Goal: Task Accomplishment & Management: Complete application form

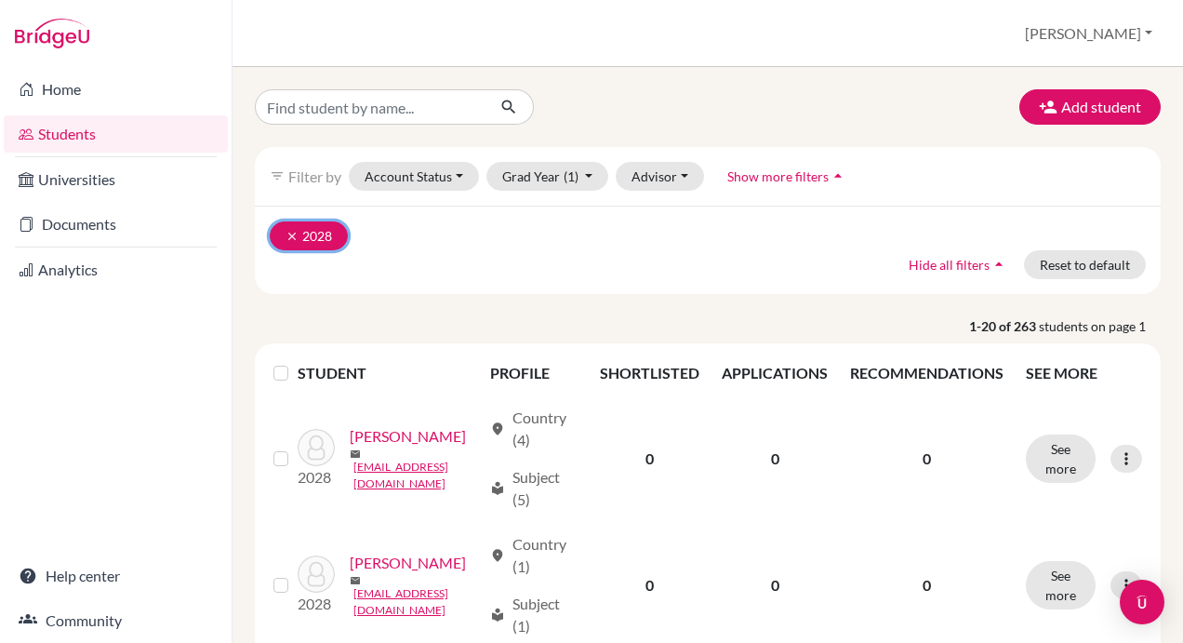
click at [288, 233] on icon "clear" at bounding box center [292, 236] width 13 height 13
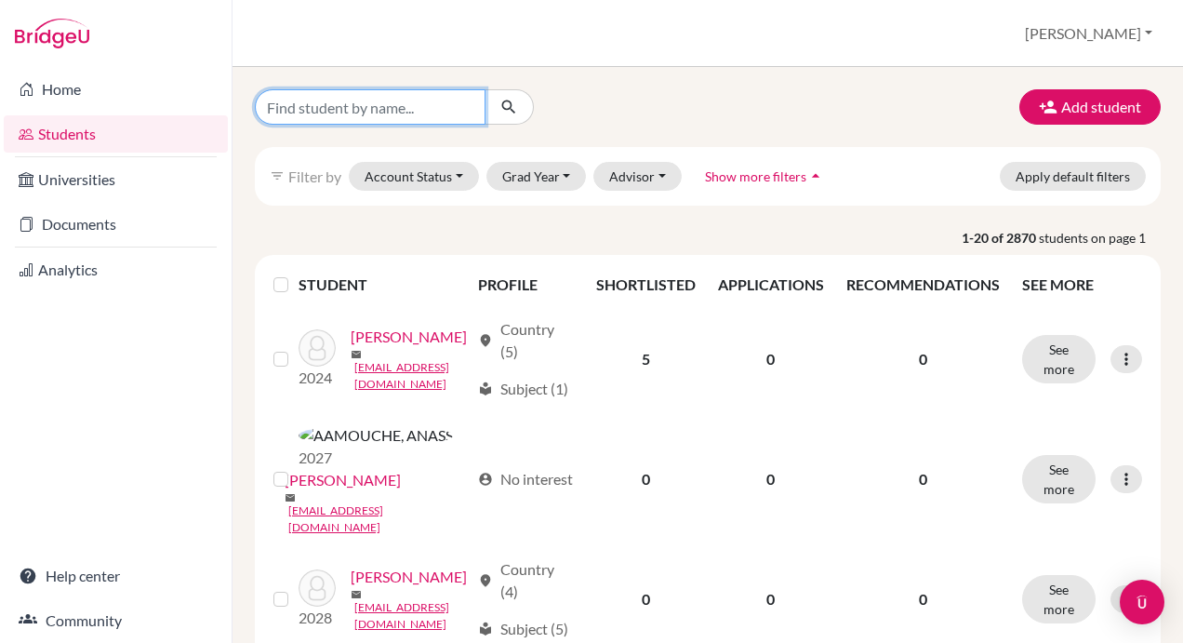
click at [365, 112] on input "Find student by name..." at bounding box center [370, 106] width 231 height 35
paste input "Jouri Al Kahef"
type input "Jouri"
click button "submit" at bounding box center [509, 106] width 49 height 35
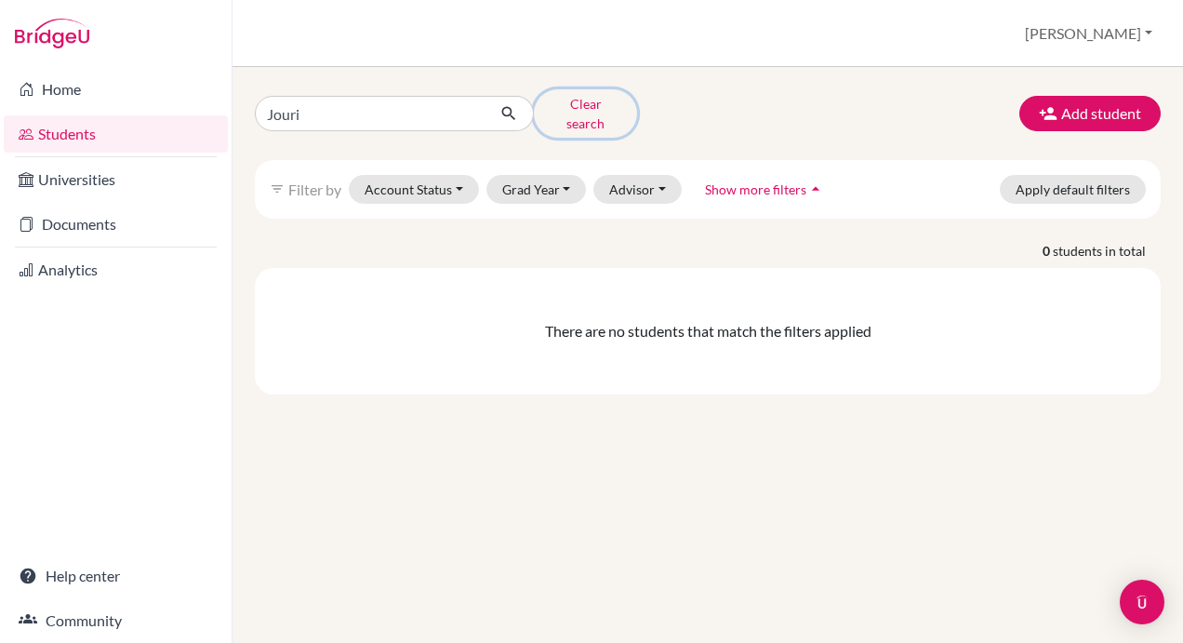
click at [583, 107] on button "Clear search" at bounding box center [585, 113] width 103 height 48
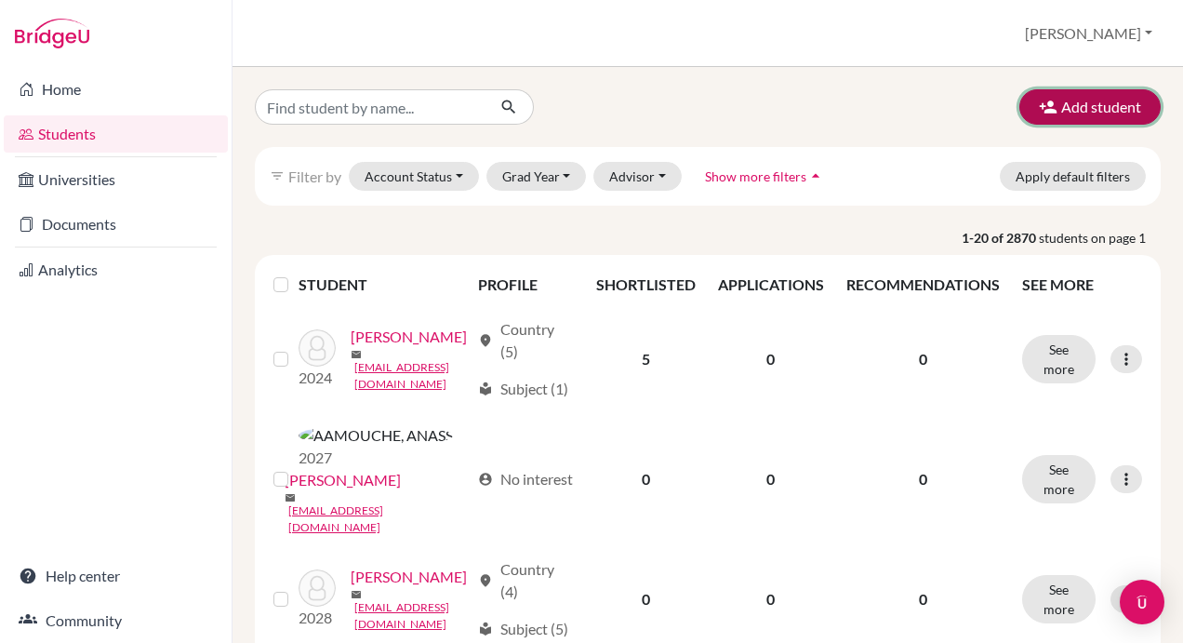
click at [1085, 102] on button "Add student" at bounding box center [1089, 106] width 141 height 35
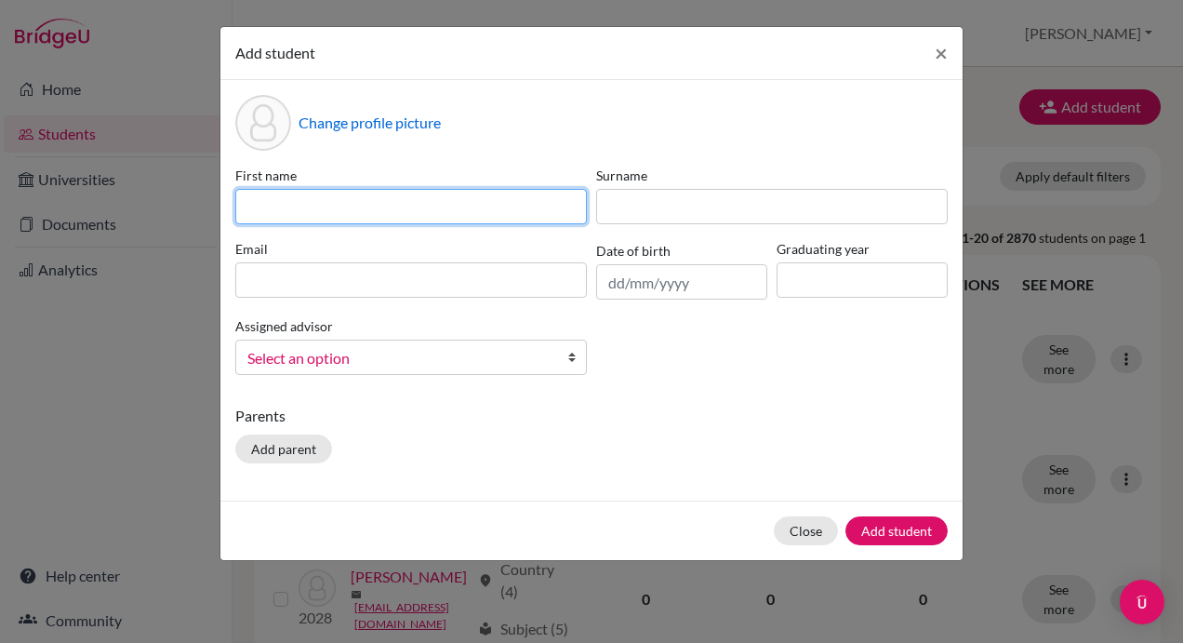
click at [405, 205] on input at bounding box center [411, 206] width 352 height 35
paste input "Jouri Al Kahef"
type input "Jouri Al Kahef"
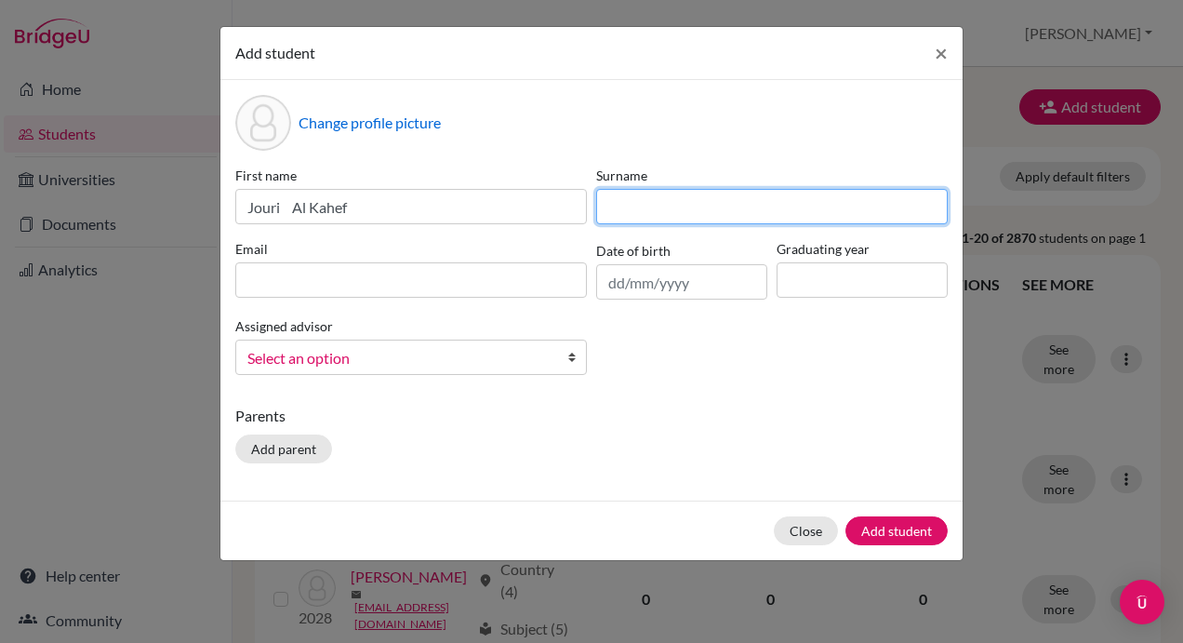
click at [663, 206] on input at bounding box center [772, 206] width 352 height 35
paste input "Jouri Al Kahef"
click at [656, 207] on input "Jouri Al Kahef" at bounding box center [772, 206] width 352 height 35
type input "Al Kahef"
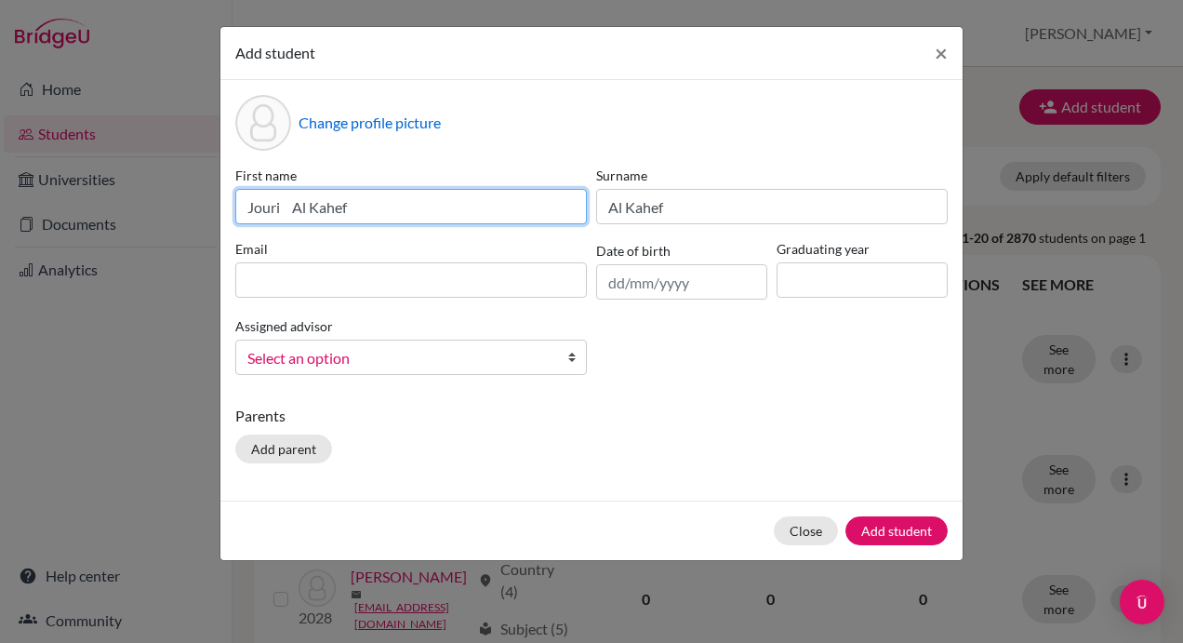
click at [363, 206] on input "Jouri Al Kahef" at bounding box center [411, 206] width 352 height 35
type input "Jouri"
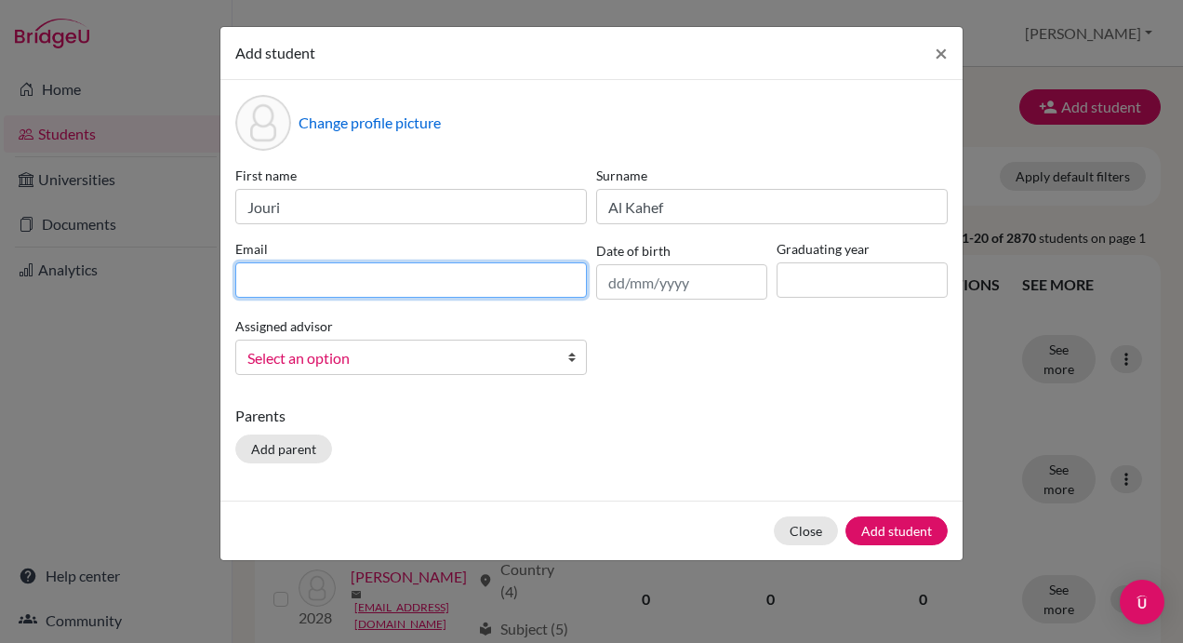
click at [316, 281] on input at bounding box center [411, 279] width 352 height 35
paste input "[EMAIL_ADDRESS][DOMAIN_NAME]"
type input "[EMAIL_ADDRESS][DOMAIN_NAME]"
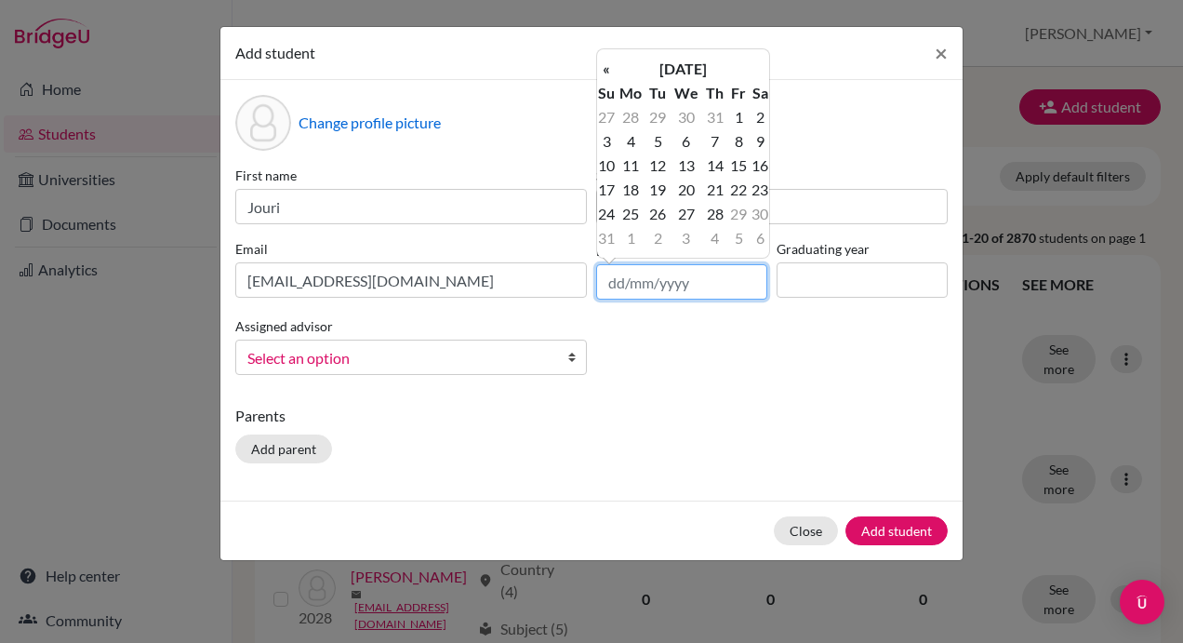
click at [674, 285] on input "text" at bounding box center [681, 281] width 171 height 35
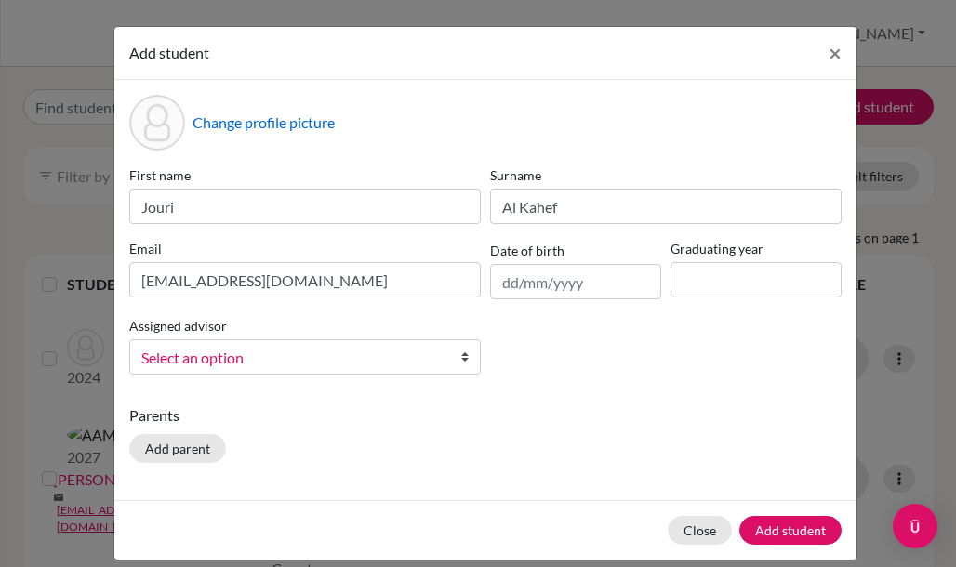
click at [717, 567] on html "Home Students Universities Documents Analytics Help center Community Students o…" at bounding box center [478, 283] width 956 height 567
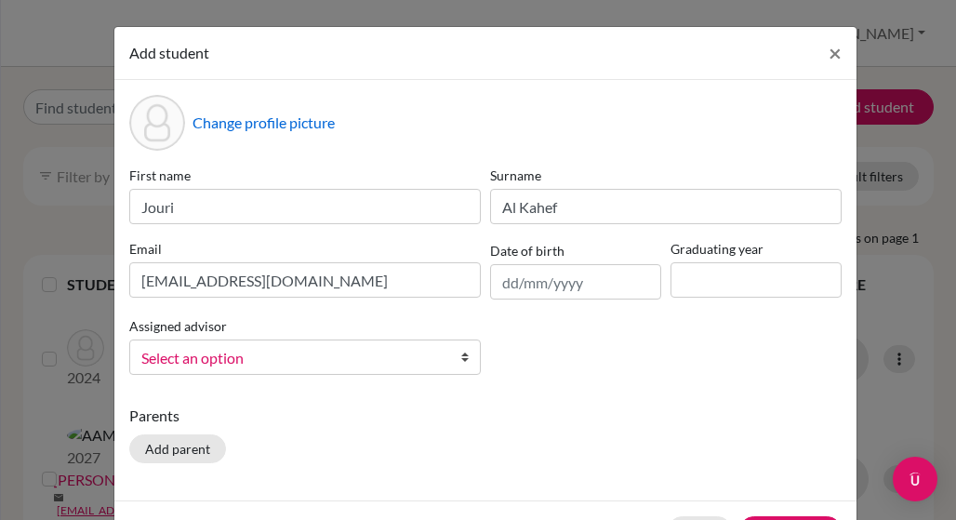
click at [914, 520] on html "Home Students Universities Documents Analytics Help center Community Students o…" at bounding box center [478, 260] width 956 height 520
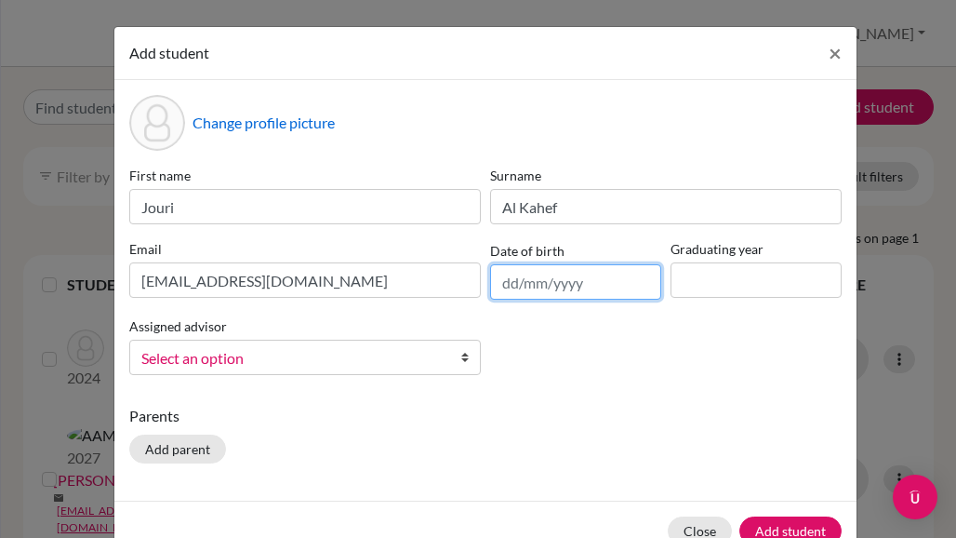
click at [538, 286] on input "text" at bounding box center [575, 281] width 171 height 35
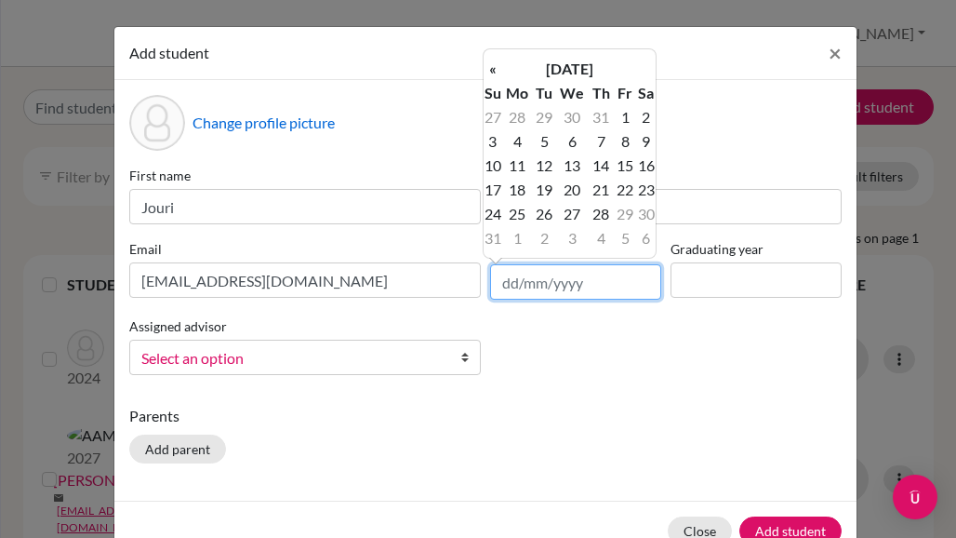
paste input "[DATE]"
type input "[DATE]"
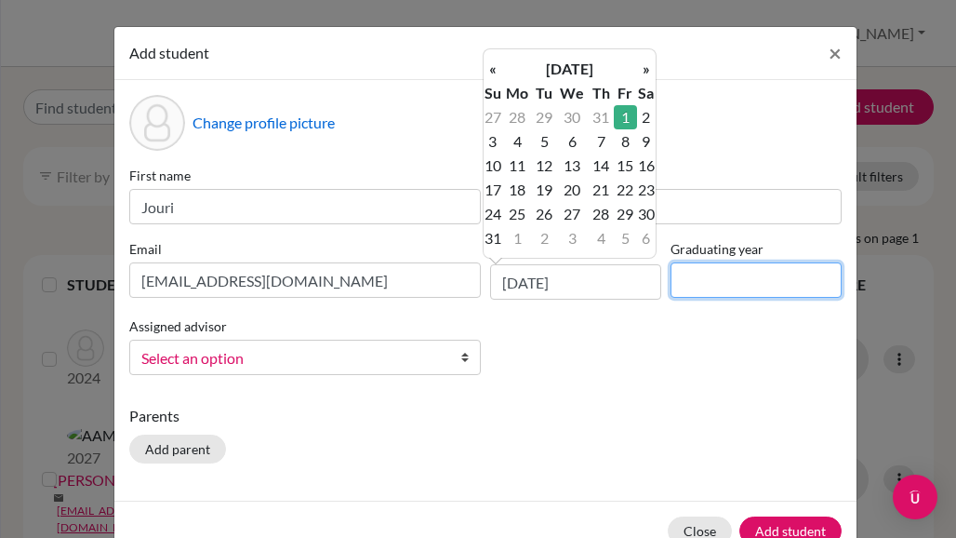
click at [693, 286] on input at bounding box center [756, 279] width 171 height 35
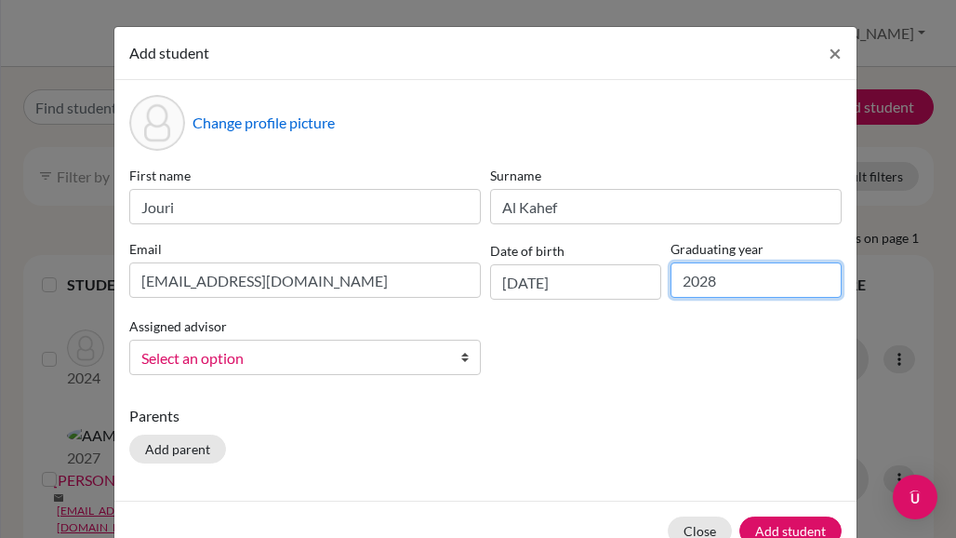
type input "2028"
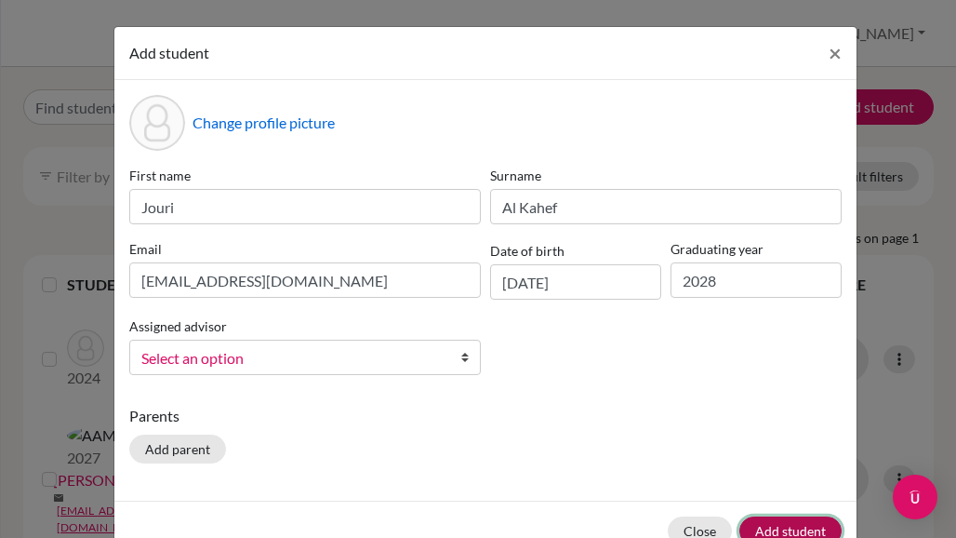
click at [764, 522] on button "Add student" at bounding box center [790, 530] width 102 height 29
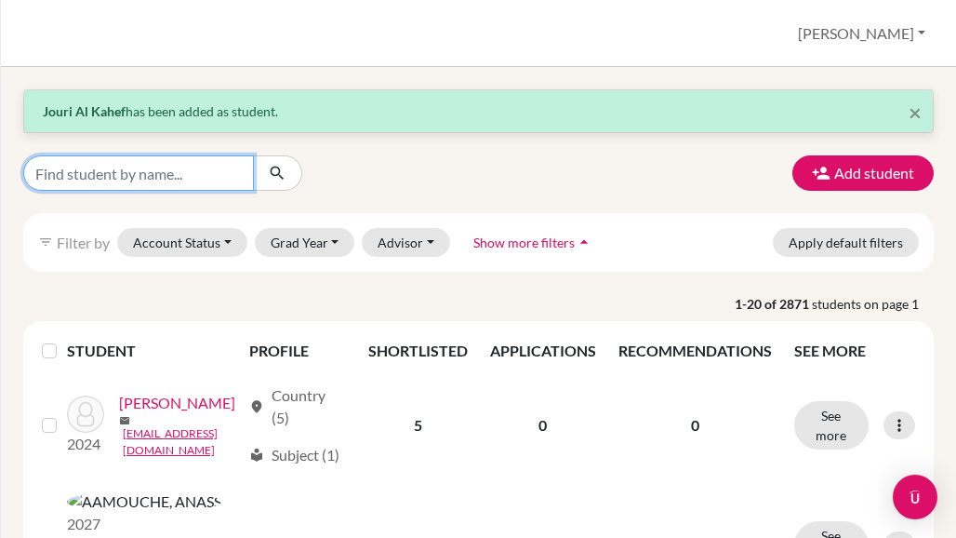
click at [156, 172] on input "Find student by name..." at bounding box center [138, 172] width 231 height 35
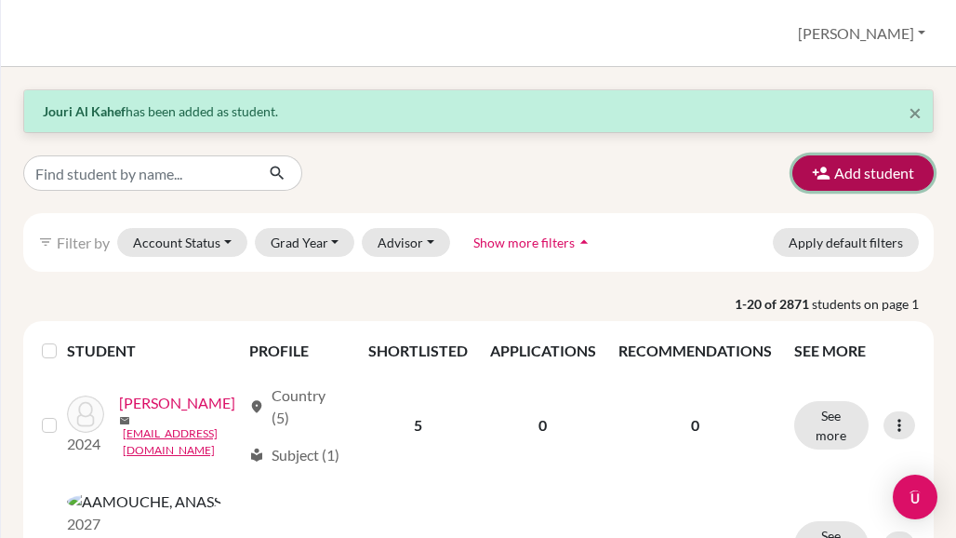
click at [841, 166] on button "Add student" at bounding box center [862, 172] width 141 height 35
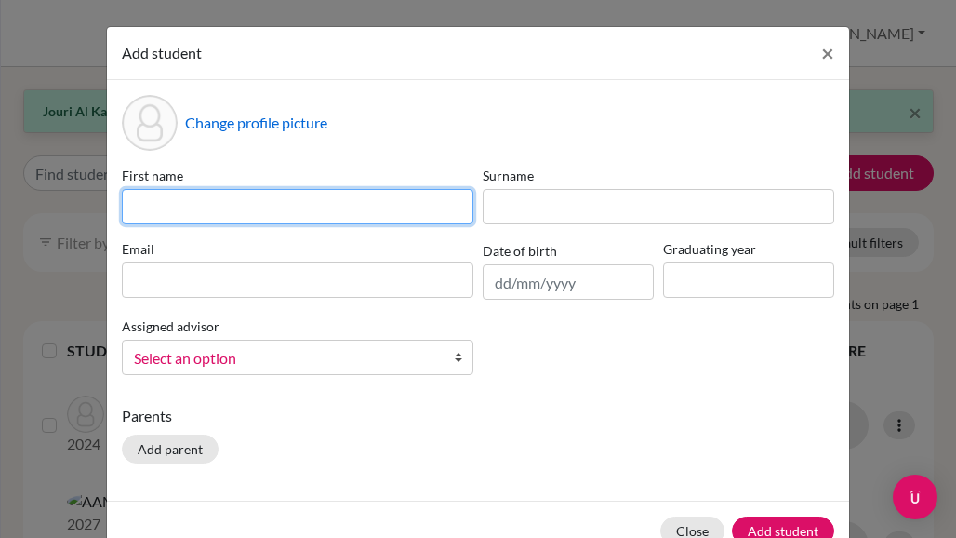
click at [270, 209] on input at bounding box center [298, 206] width 352 height 35
paste input "[PERSON_NAME]"
type input "[PERSON_NAME]"
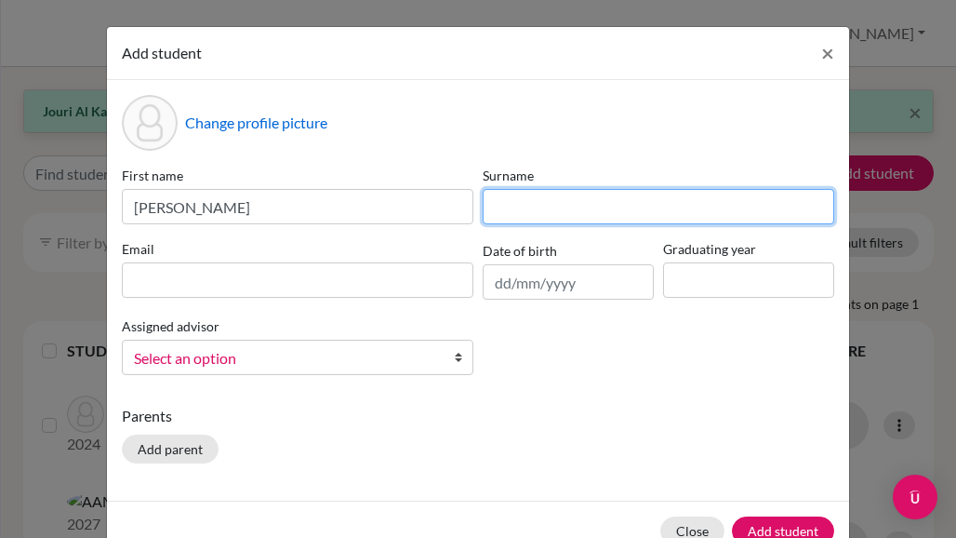
click at [564, 213] on input at bounding box center [659, 206] width 352 height 35
paste input "[PERSON_NAME]"
type input "I"
paste input "[PERSON_NAME]"
click at [535, 210] on input "[PERSON_NAME]" at bounding box center [659, 206] width 352 height 35
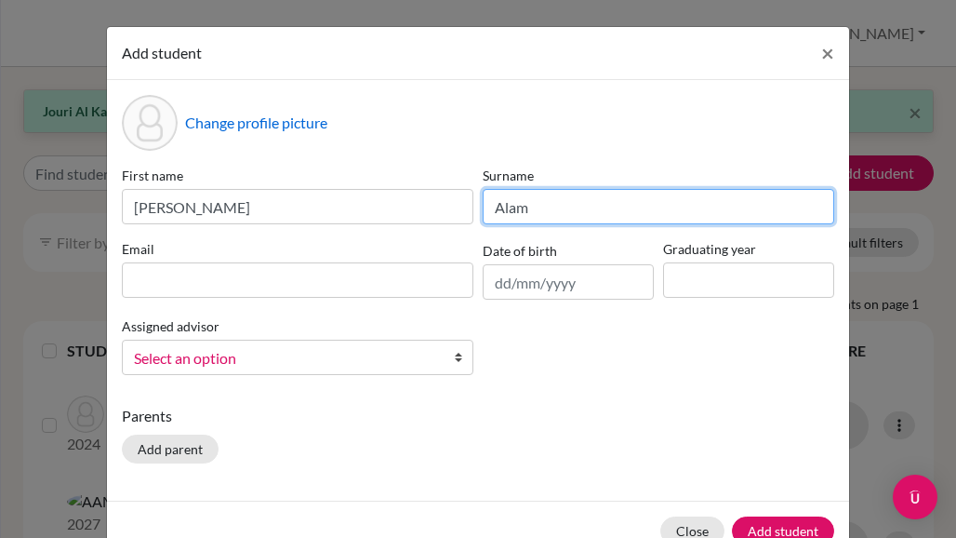
type input "Alam"
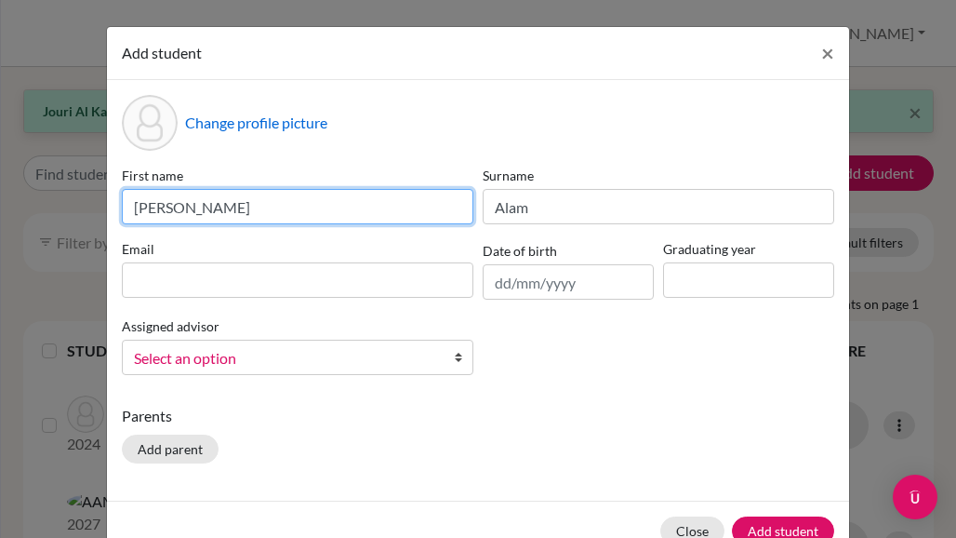
click at [244, 206] on input "[PERSON_NAME]" at bounding box center [298, 206] width 352 height 35
type input "Inshal"
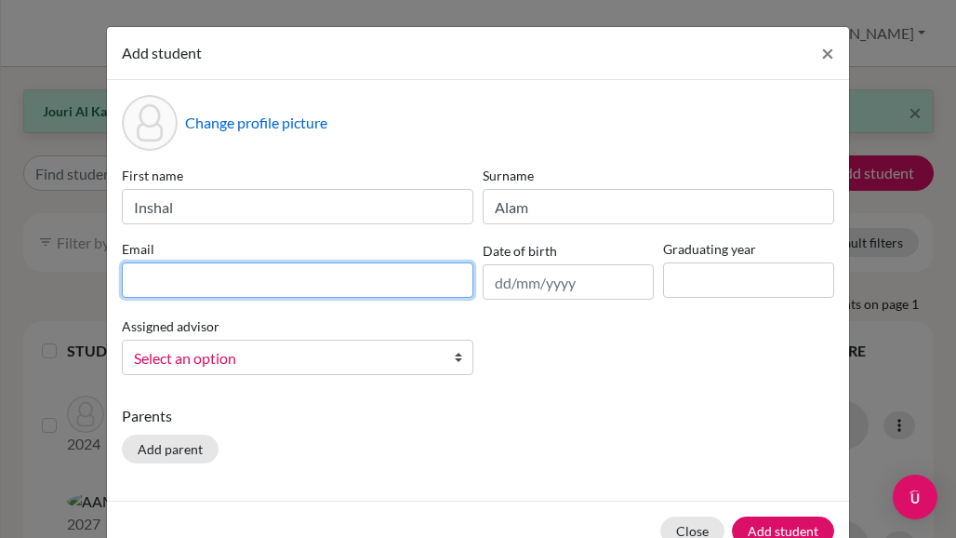
click at [128, 282] on input at bounding box center [298, 279] width 352 height 35
paste input "[EMAIL_ADDRESS][DOMAIN_NAME]"
type input "[EMAIL_ADDRESS][DOMAIN_NAME]"
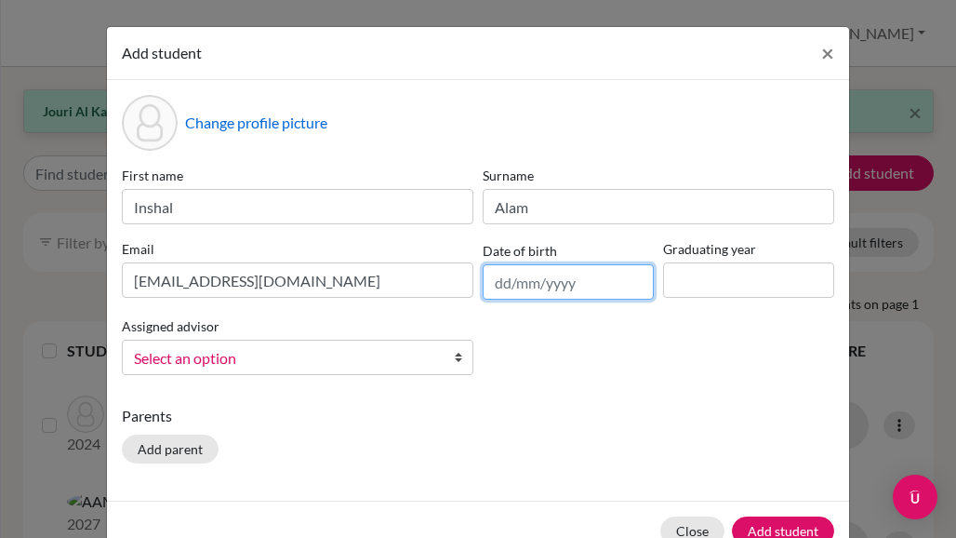
click at [538, 280] on input "text" at bounding box center [568, 281] width 171 height 35
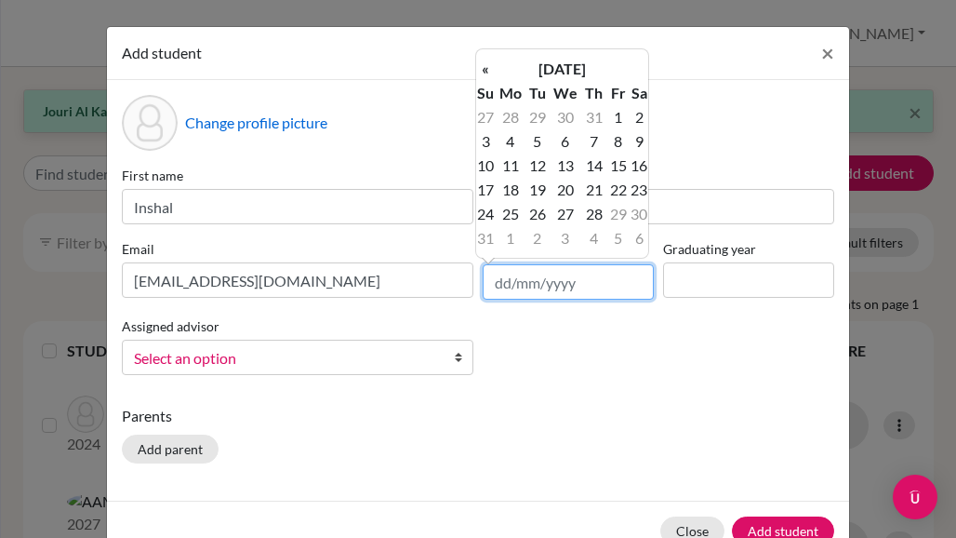
paste input "[DATE]"
type input "[DATE]"
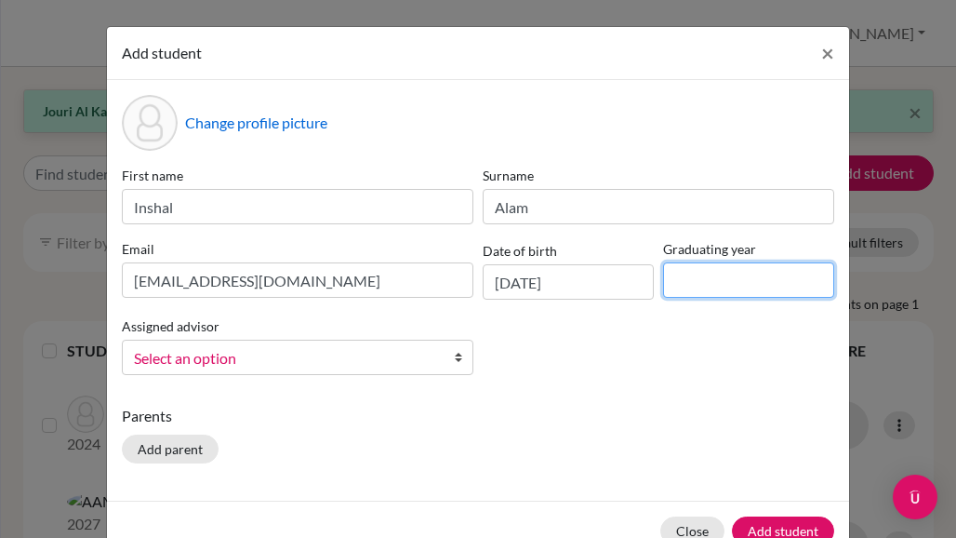
click at [724, 272] on input at bounding box center [748, 279] width 171 height 35
type input "2028"
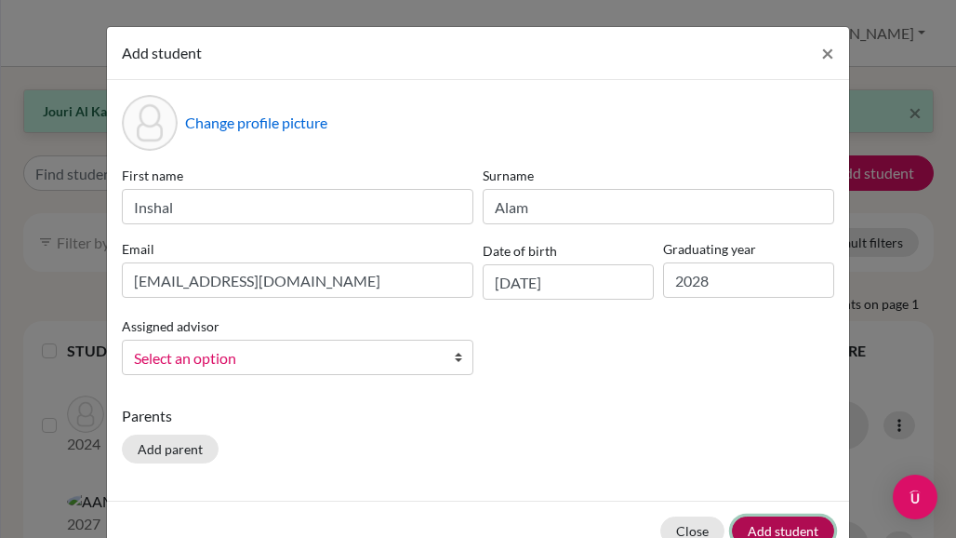
click at [770, 521] on button "Add student" at bounding box center [783, 530] width 102 height 29
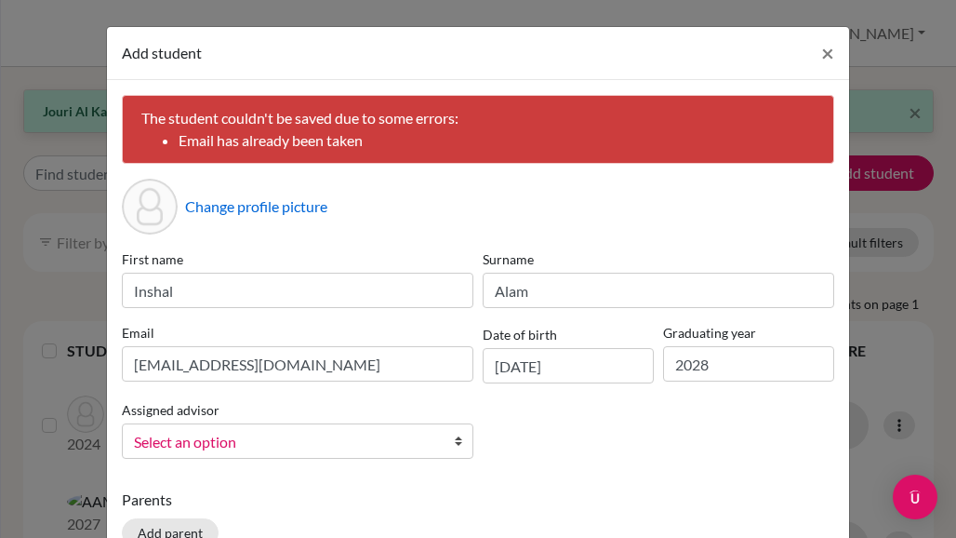
click at [452, 187] on div "Change profile picture" at bounding box center [478, 207] width 712 height 56
click at [821, 51] on span "×" at bounding box center [827, 52] width 13 height 27
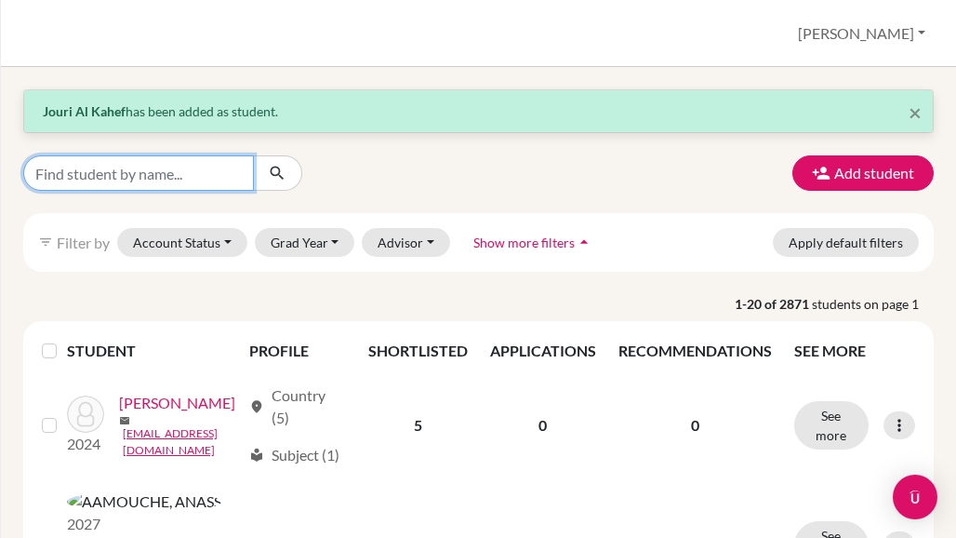
click at [147, 181] on input "Find student by name..." at bounding box center [138, 172] width 231 height 35
type input "inshal"
click button "submit" at bounding box center [277, 172] width 49 height 35
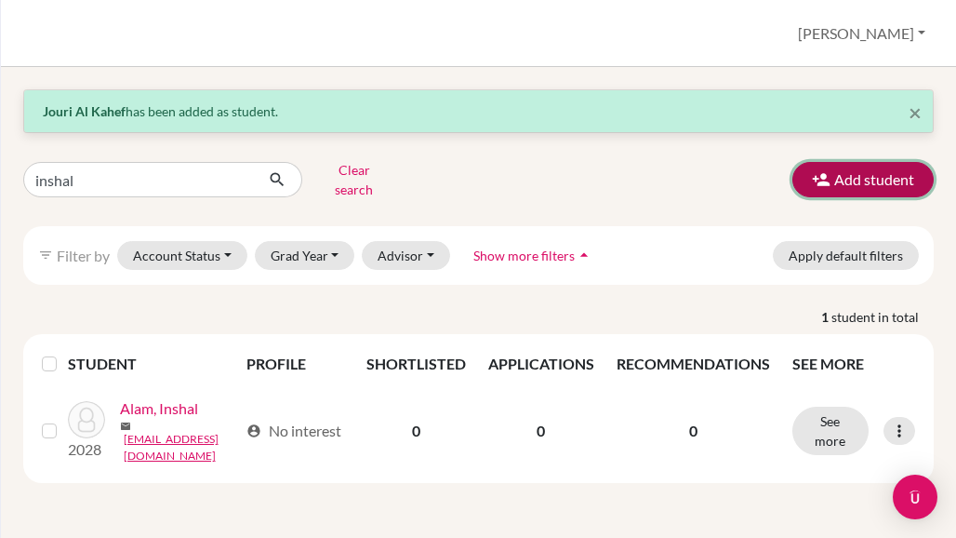
click at [834, 170] on button "Add student" at bounding box center [862, 179] width 141 height 35
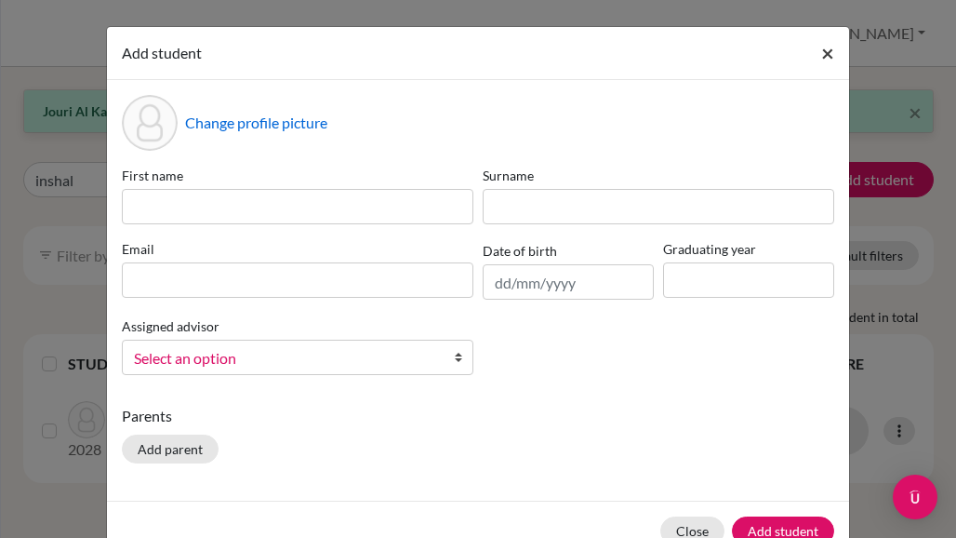
click at [821, 50] on span "×" at bounding box center [827, 52] width 13 height 27
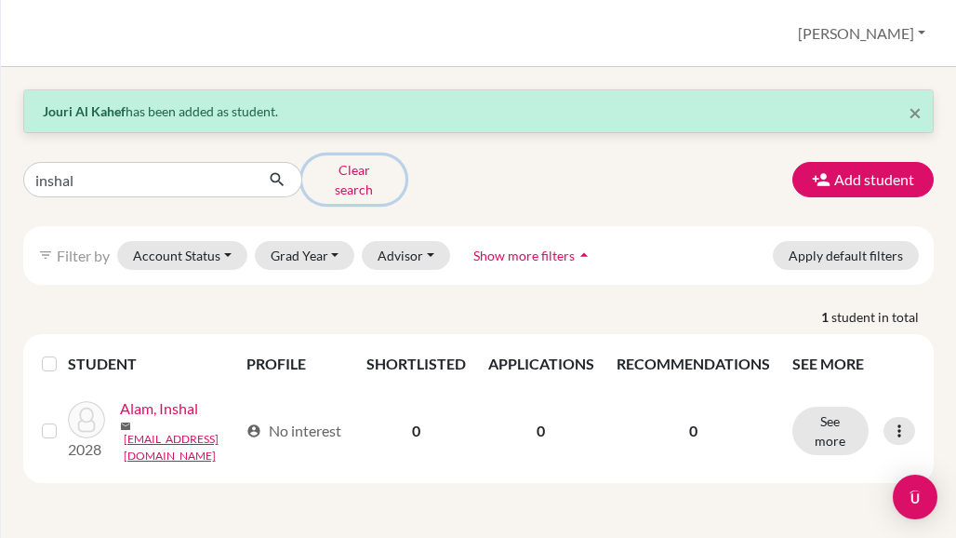
click at [345, 177] on button "Clear search" at bounding box center [353, 179] width 103 height 48
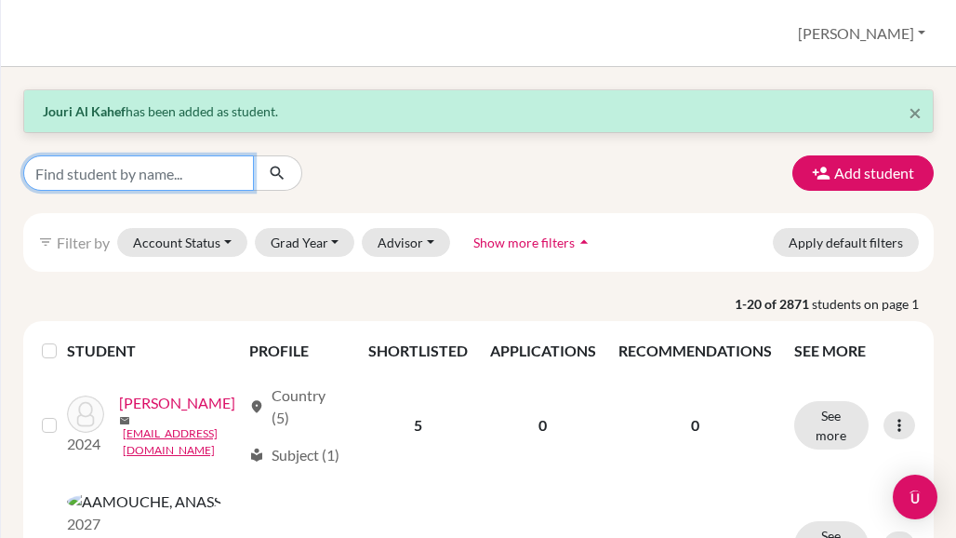
click at [143, 179] on input "Find student by name..." at bounding box center [138, 172] width 231 height 35
paste input "[PERSON_NAME]"
type input "[PERSON_NAME]"
click button "submit" at bounding box center [277, 172] width 49 height 35
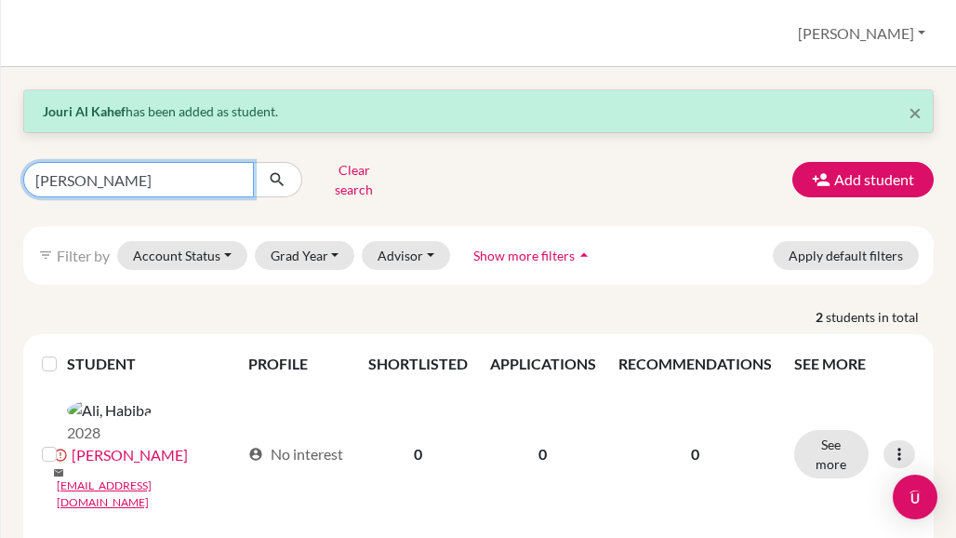
click at [233, 172] on input "[PERSON_NAME]" at bounding box center [138, 179] width 231 height 35
paste input "[PERSON_NAME]"
type input "[PERSON_NAME]"
click button "submit" at bounding box center [277, 179] width 49 height 35
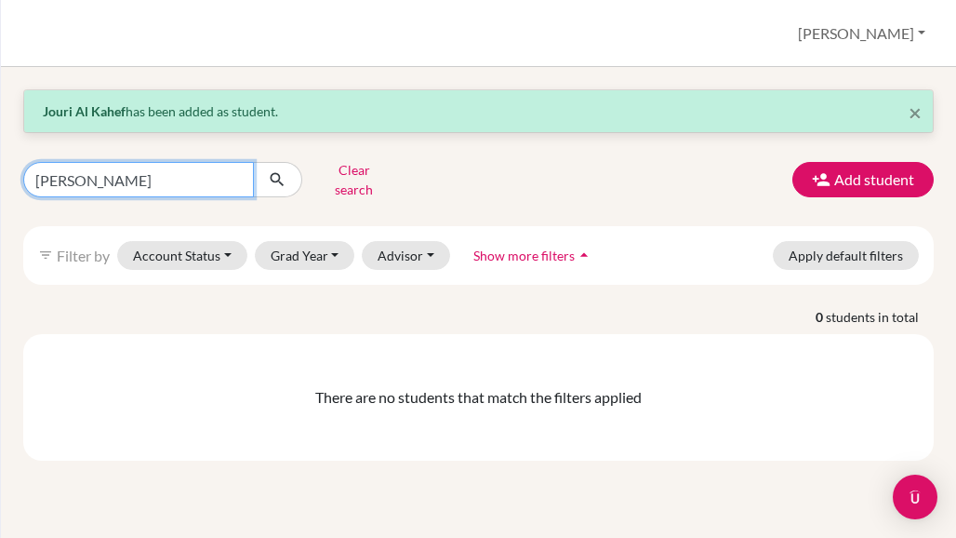
click at [197, 170] on input "[PERSON_NAME]" at bounding box center [138, 179] width 231 height 35
type input "[PERSON_NAME]"
click button "submit" at bounding box center [277, 179] width 49 height 35
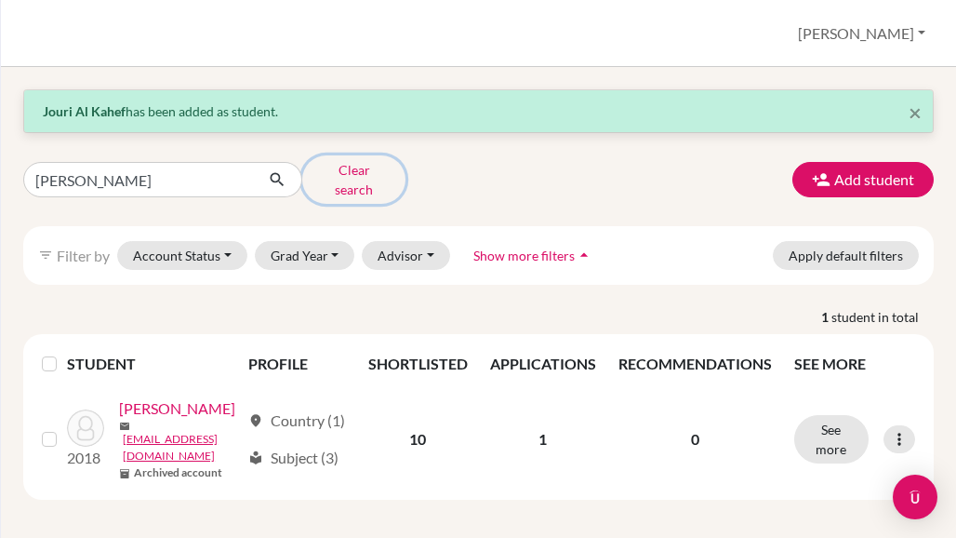
click at [346, 169] on button "Clear search" at bounding box center [353, 179] width 103 height 48
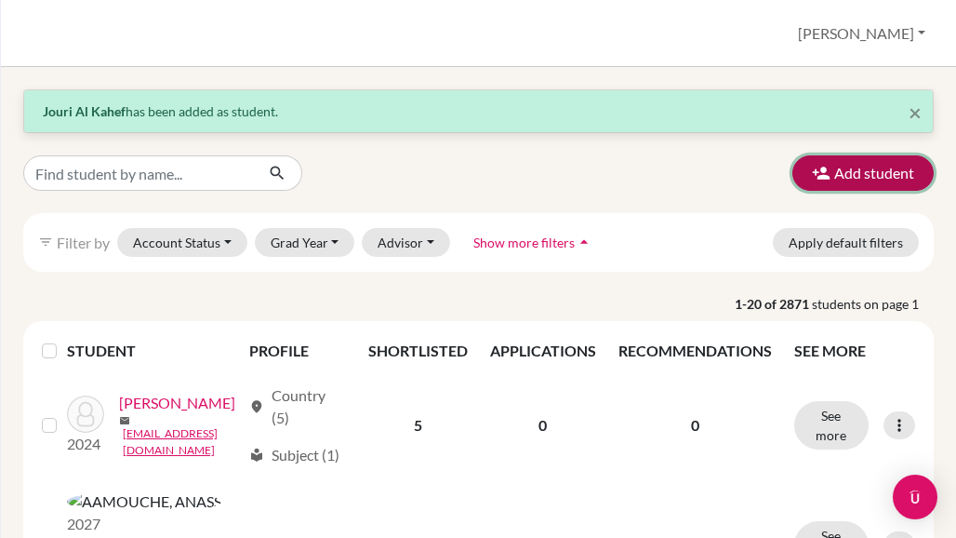
click at [862, 168] on button "Add student" at bounding box center [862, 172] width 141 height 35
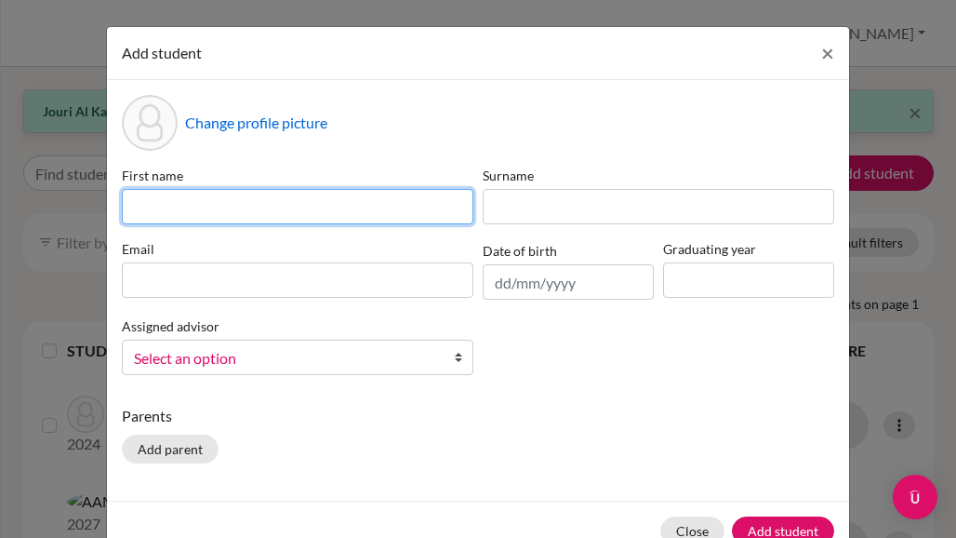
click at [283, 200] on input at bounding box center [298, 206] width 352 height 35
paste input "[PERSON_NAME]"
type input "[PERSON_NAME]"
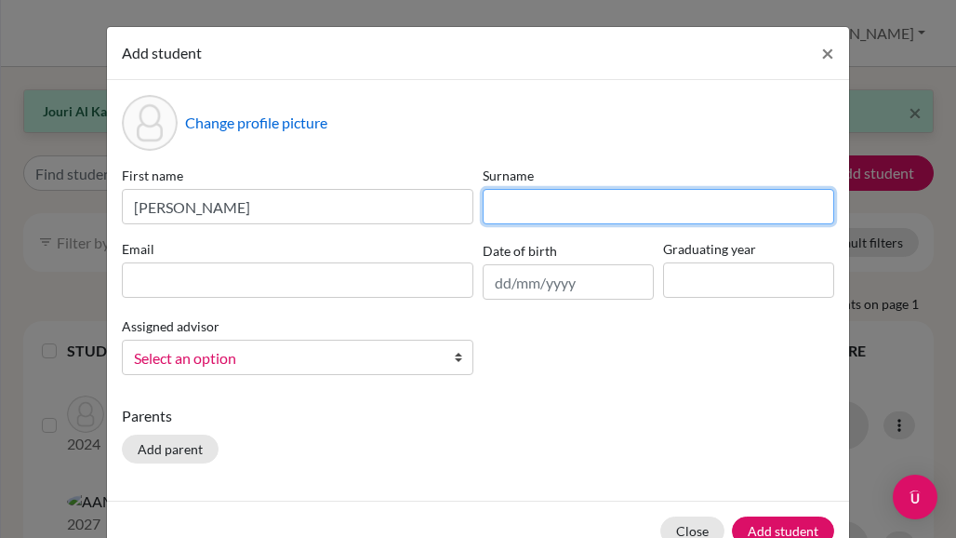
click at [551, 209] on input at bounding box center [659, 206] width 352 height 35
paste input "[PERSON_NAME]"
click at [511, 209] on input "[PERSON_NAME]" at bounding box center [659, 206] width 352 height 35
type input "[PERSON_NAME]"
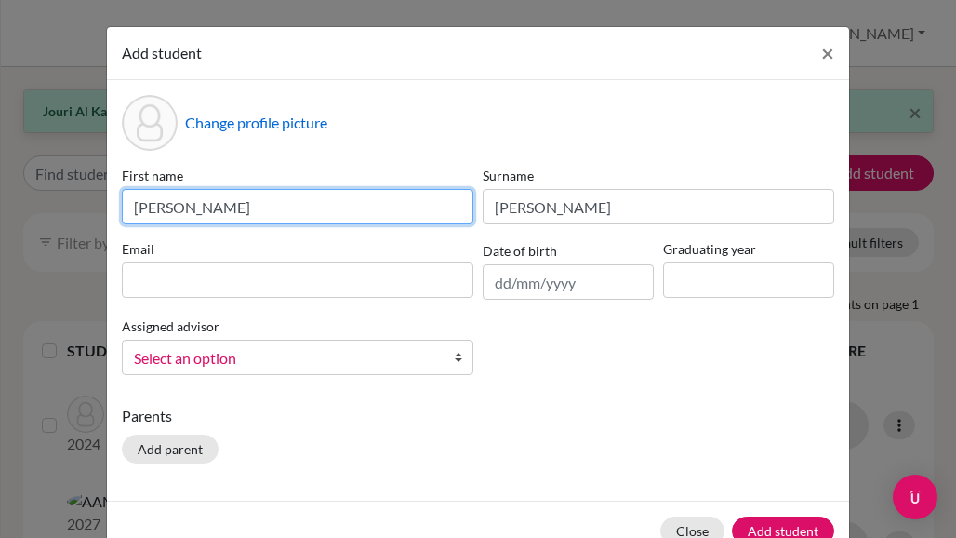
click at [212, 206] on input "[PERSON_NAME]" at bounding box center [298, 206] width 352 height 35
type input "[PERSON_NAME]"
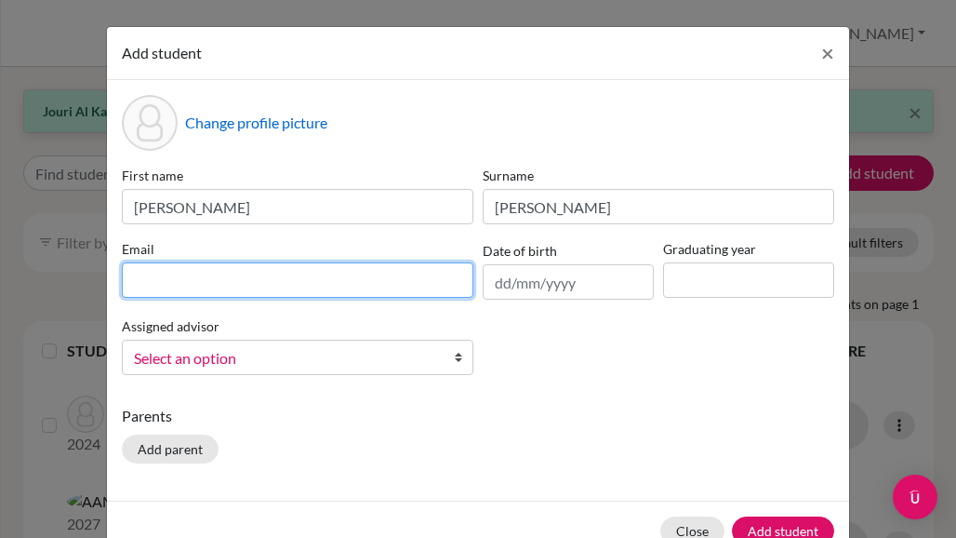
click at [215, 278] on input at bounding box center [298, 279] width 352 height 35
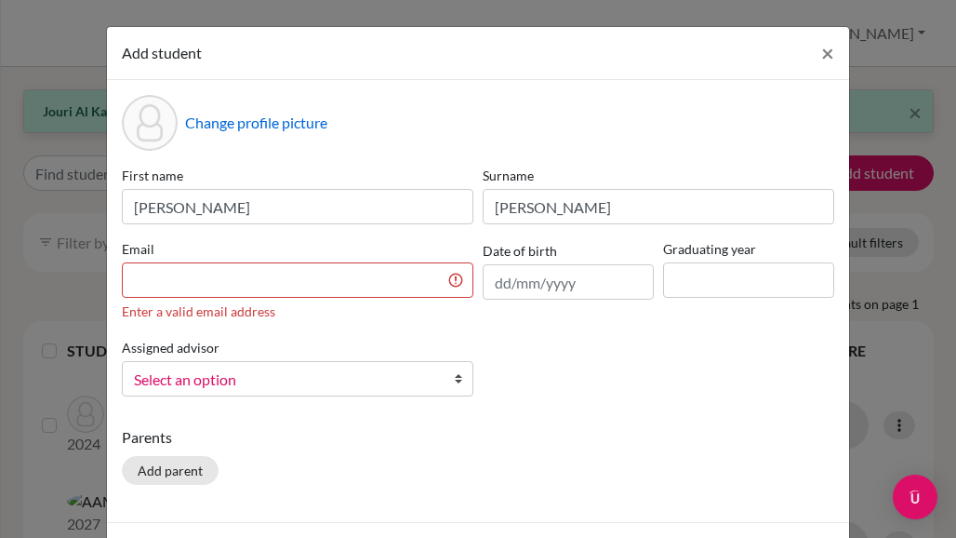
click at [23, 148] on div "Add student × Change profile picture First name [PERSON_NAME] [PERSON_NAME] Ema…" at bounding box center [478, 269] width 956 height 538
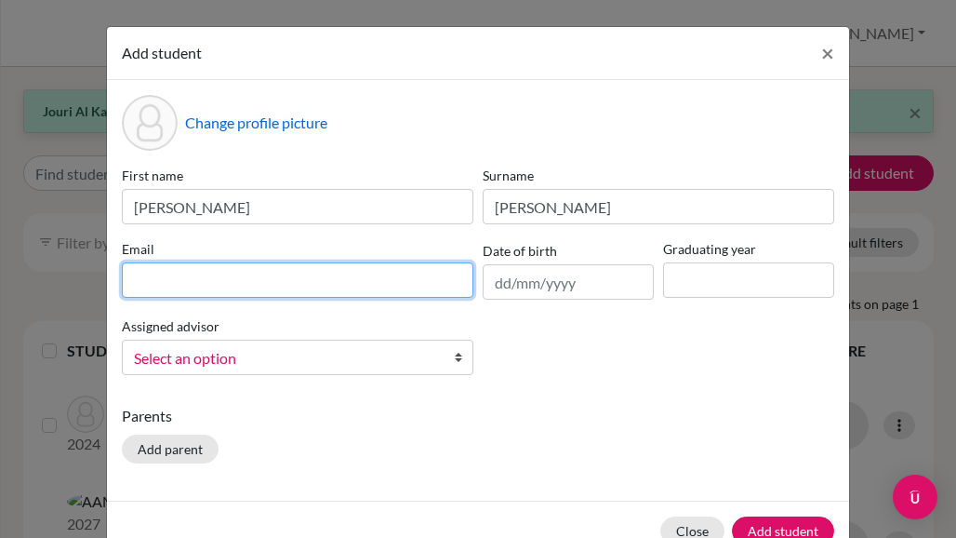
click at [171, 280] on input at bounding box center [298, 279] width 352 height 35
paste input "[EMAIL_ADDRESS][DOMAIN_NAME]"
type input "[EMAIL_ADDRESS][DOMAIN_NAME]"
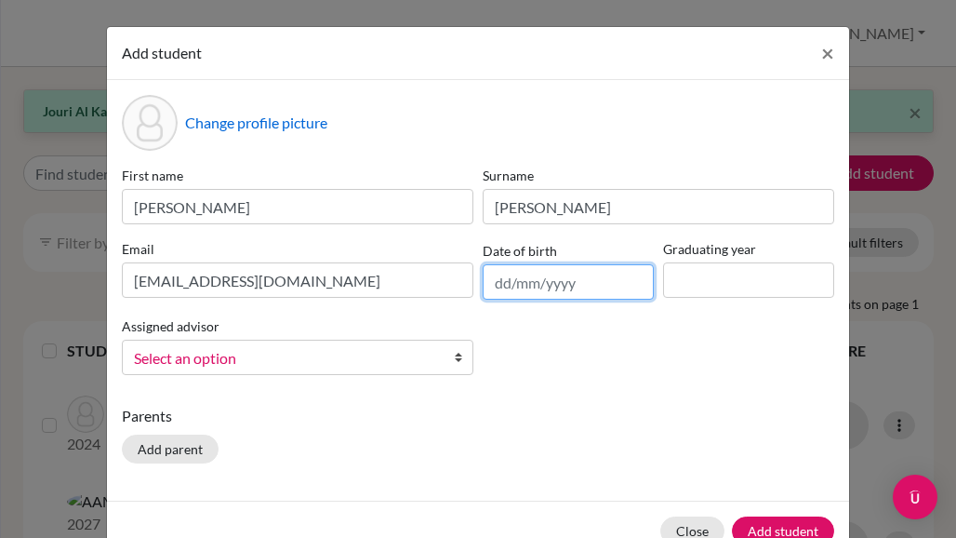
click at [581, 279] on input "text" at bounding box center [568, 281] width 171 height 35
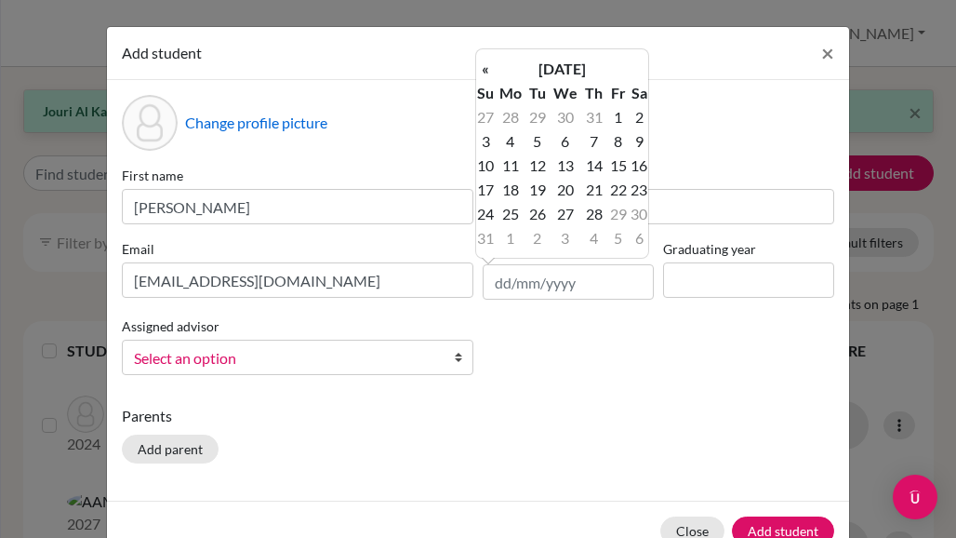
click at [12, 123] on div "Add student × Change profile picture First name [PERSON_NAME] [PERSON_NAME] Ema…" at bounding box center [478, 269] width 956 height 538
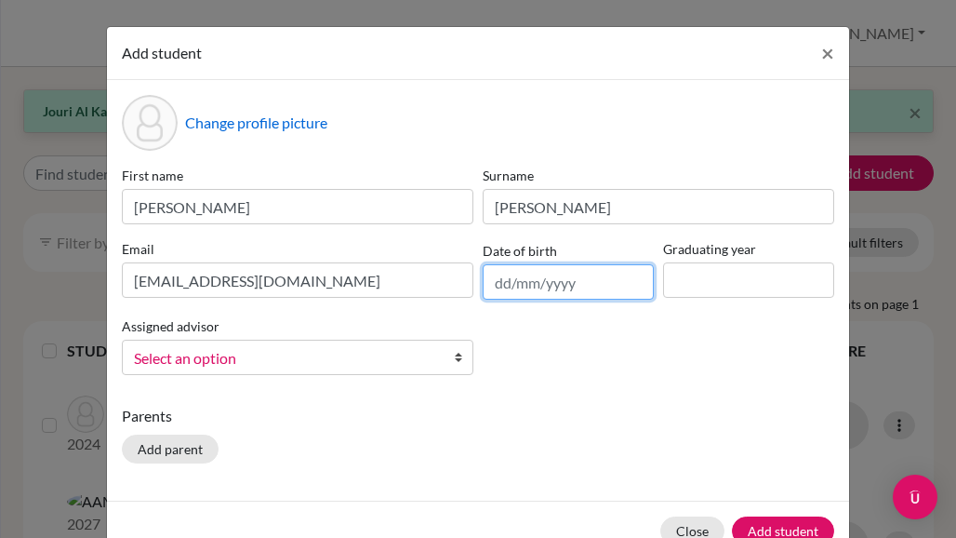
click at [566, 284] on input "text" at bounding box center [568, 281] width 171 height 35
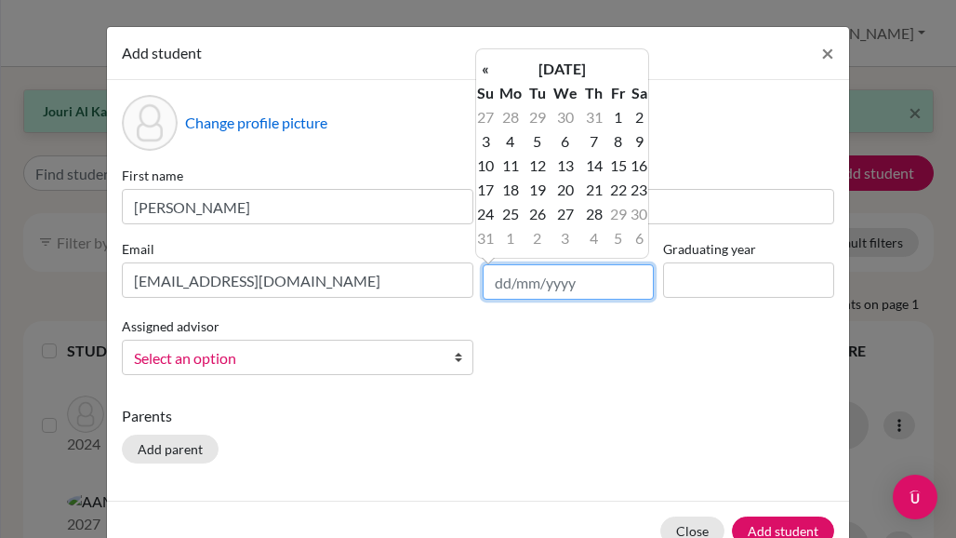
paste input "[DATE]"
type input "[DATE]"
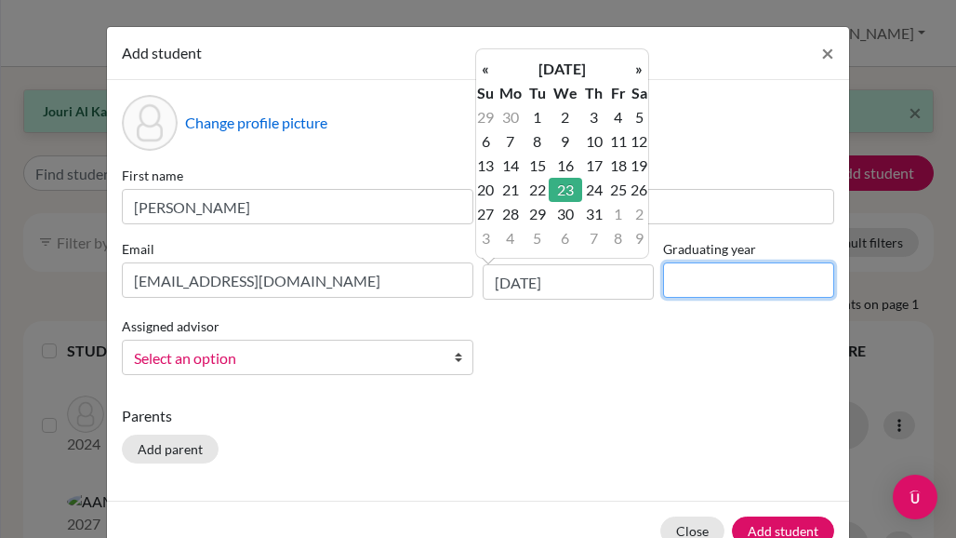
click at [702, 284] on input at bounding box center [748, 279] width 171 height 35
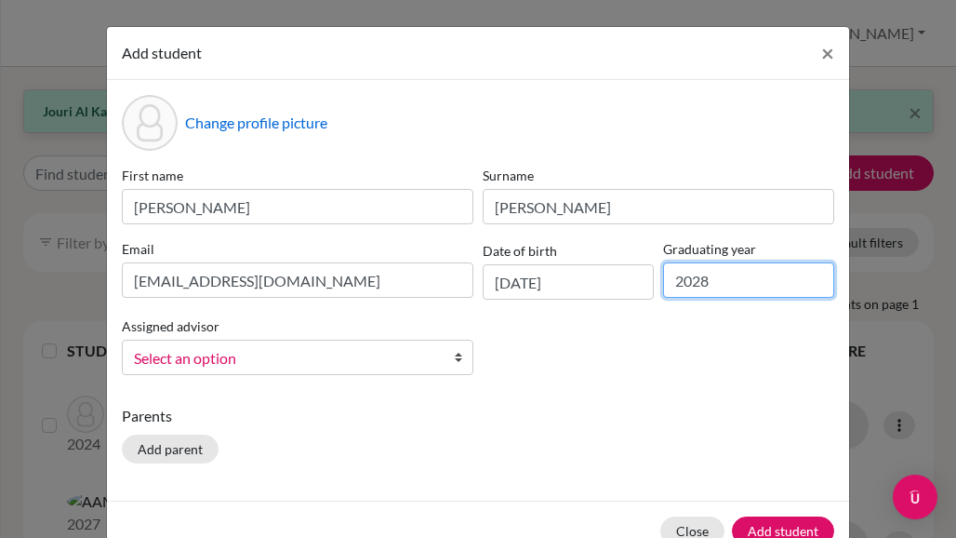
type input "2028"
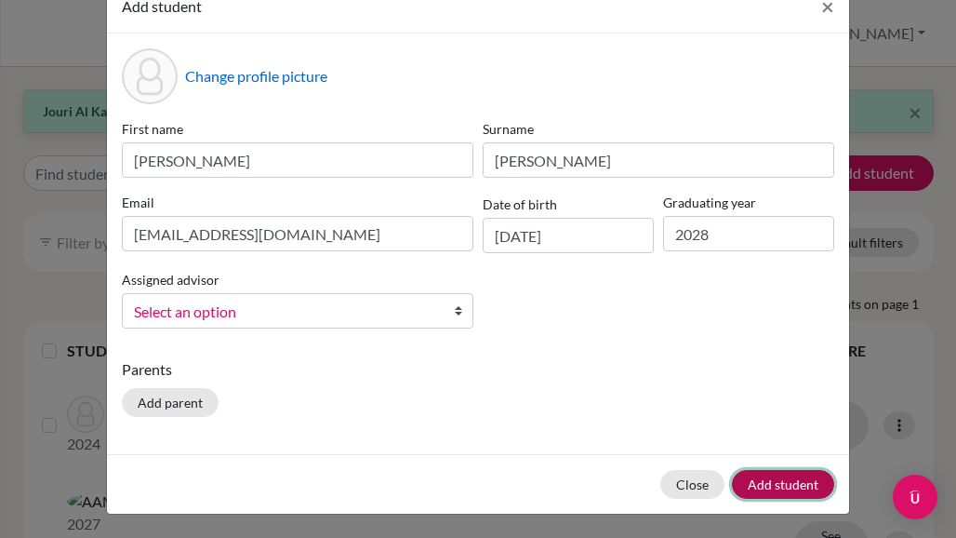
click at [783, 492] on button "Add student" at bounding box center [783, 484] width 102 height 29
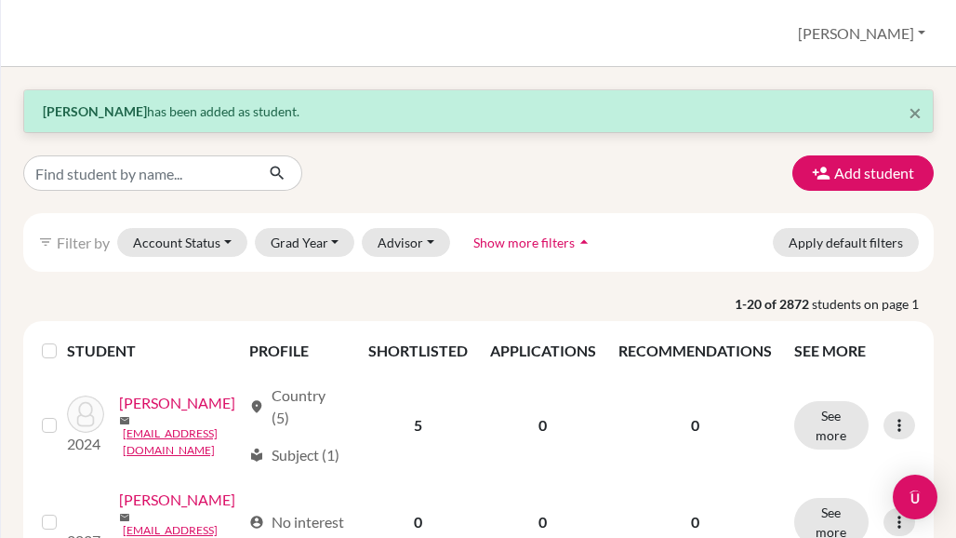
click at [21, 299] on p "1-20 of 2872 students on page 1" at bounding box center [478, 304] width 938 height 20
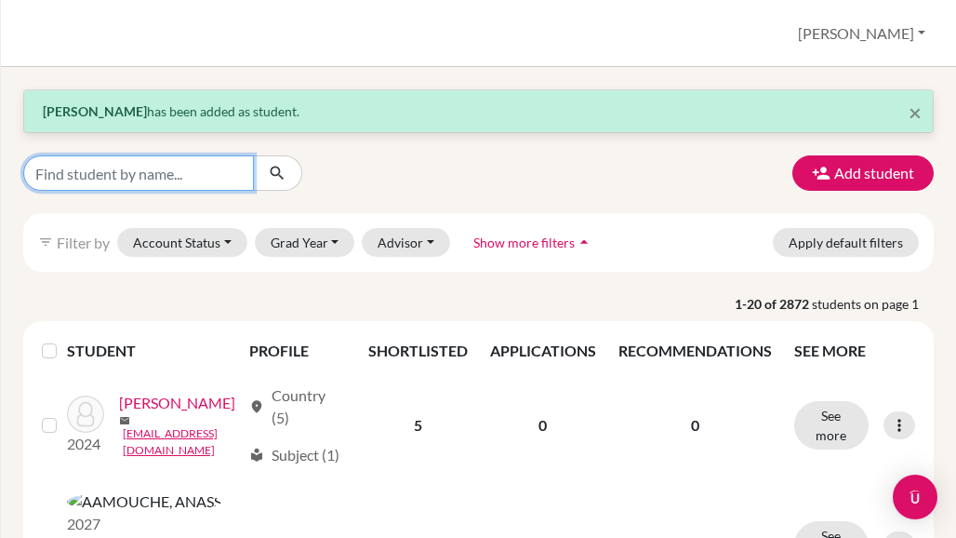
click at [122, 176] on input "Find student by name..." at bounding box center [138, 172] width 231 height 35
type input "vihaan"
click button "submit" at bounding box center [277, 172] width 49 height 35
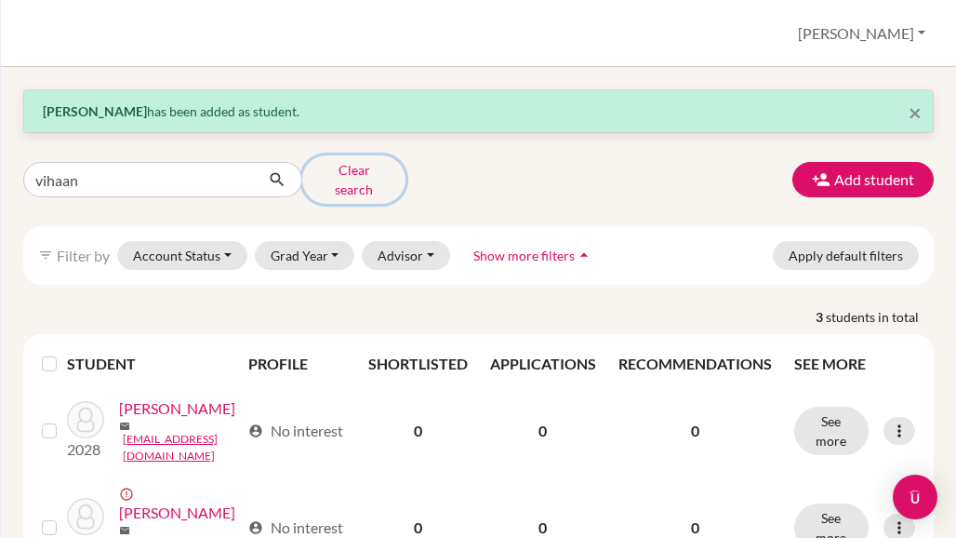
click at [348, 170] on button "Clear search" at bounding box center [353, 179] width 103 height 48
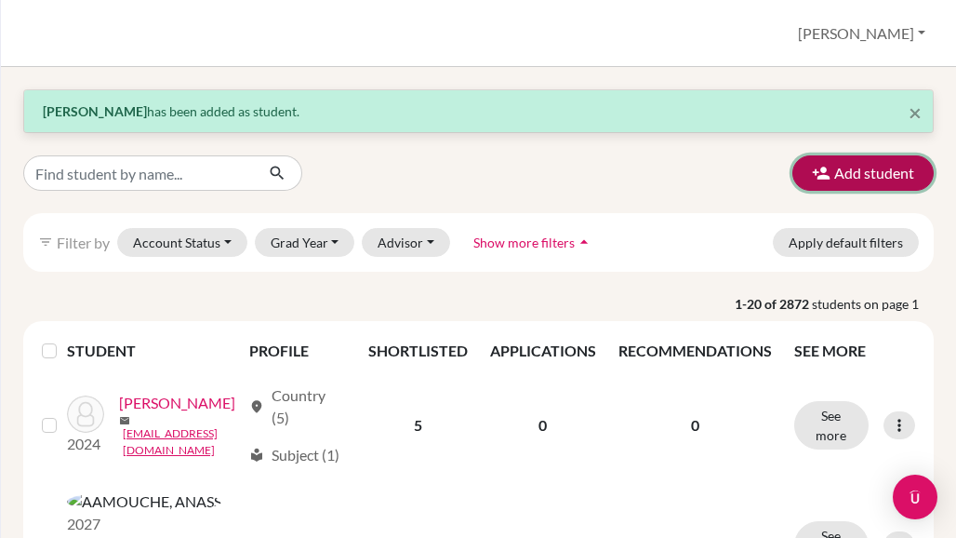
click at [833, 172] on button "Add student" at bounding box center [862, 172] width 141 height 35
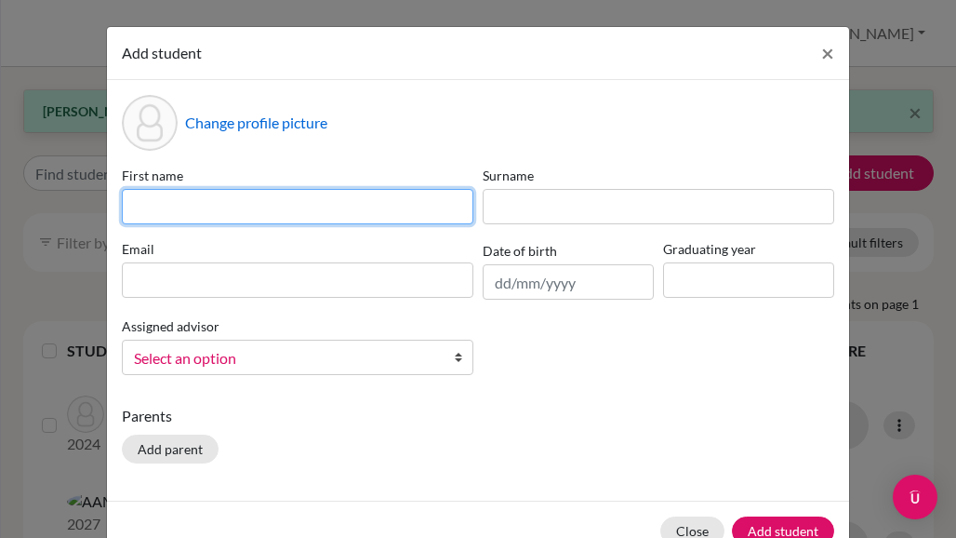
click at [207, 204] on input at bounding box center [298, 206] width 352 height 35
paste input "[PERSON_NAME]"
type input "[PERSON_NAME]"
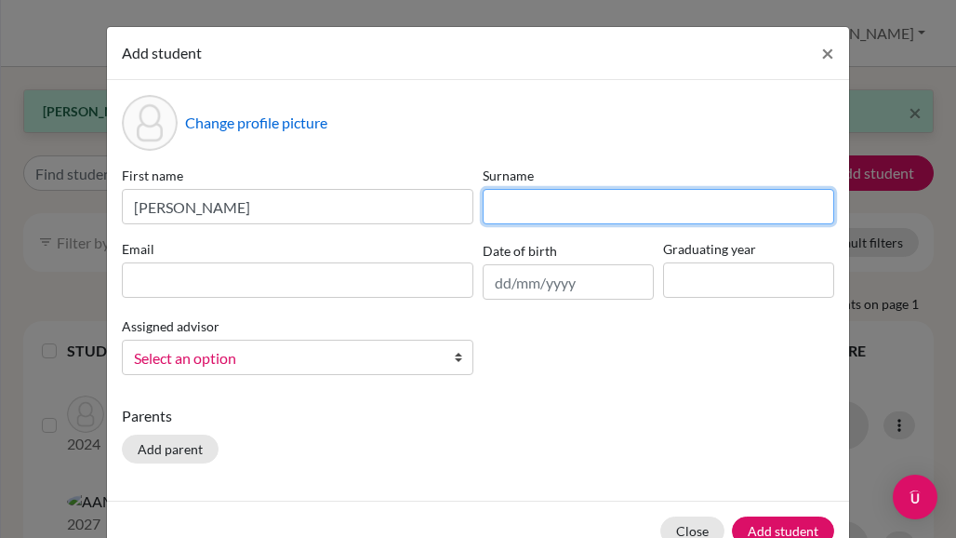
click at [517, 206] on input at bounding box center [659, 206] width 352 height 35
paste input "[PERSON_NAME]"
click at [513, 208] on input "[PERSON_NAME]" at bounding box center [659, 206] width 352 height 35
type input "Bhatia"
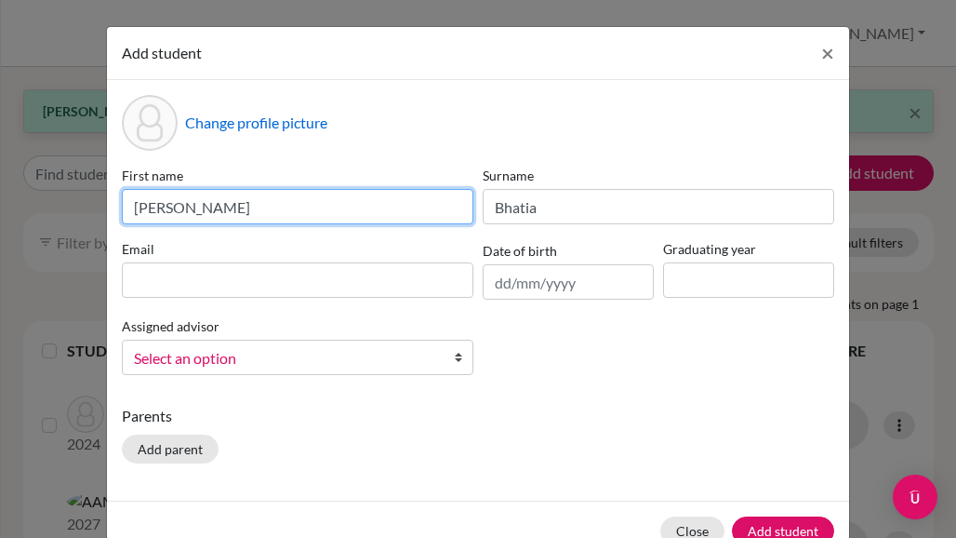
click at [225, 199] on input "[PERSON_NAME]" at bounding box center [298, 206] width 352 height 35
type input "Vihaan"
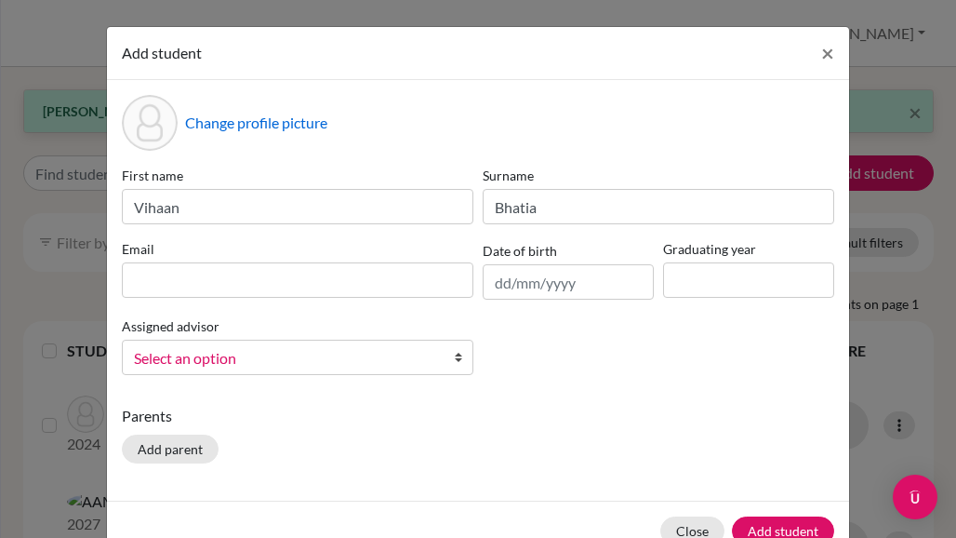
click at [358, 113] on input "file" at bounding box center [327, 126] width 285 height 28
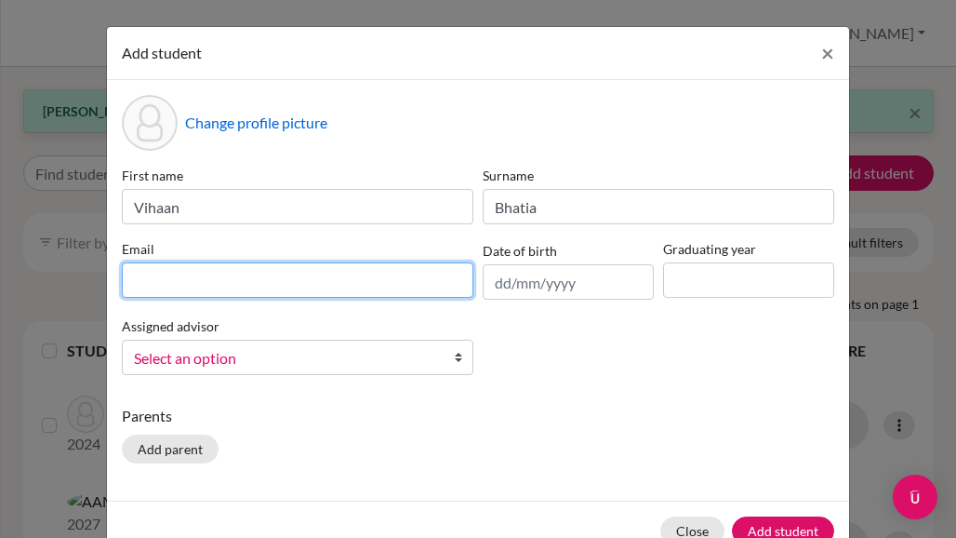
click at [190, 274] on input at bounding box center [298, 279] width 352 height 35
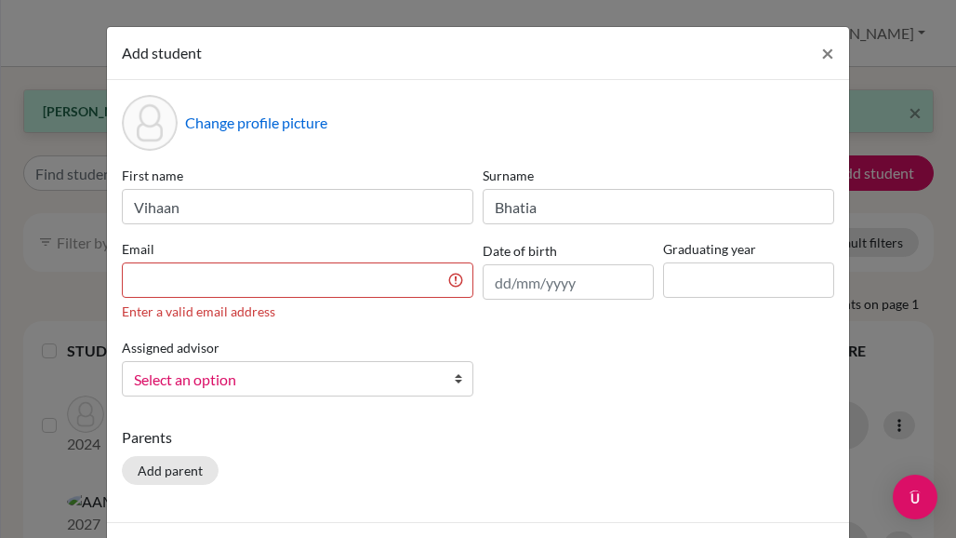
click at [12, 193] on div "Add student × Change profile picture First name [PERSON_NAME] Surname [PERSON_N…" at bounding box center [478, 269] width 956 height 538
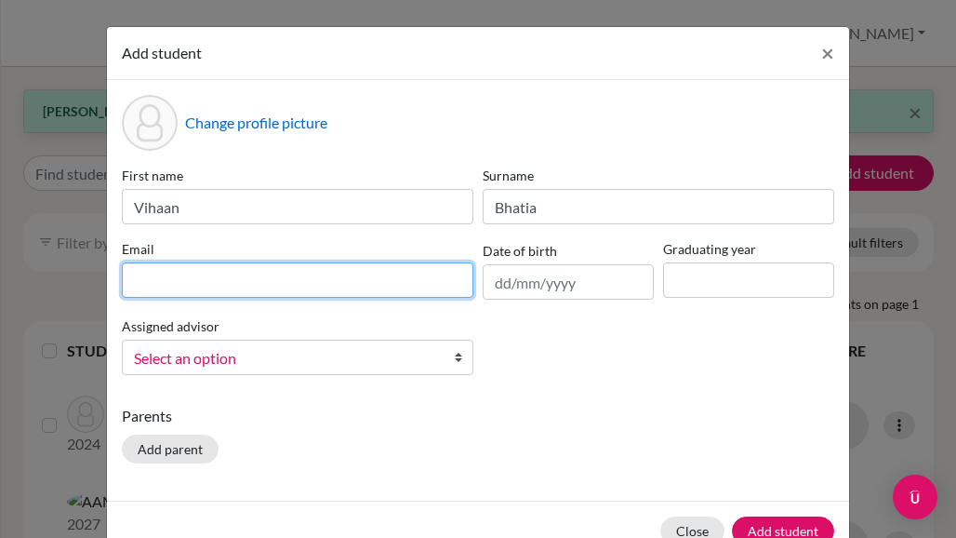
click at [178, 275] on input at bounding box center [298, 279] width 352 height 35
paste input "[EMAIL_ADDRESS][DOMAIN_NAME]"
type input "[EMAIL_ADDRESS][DOMAIN_NAME]"
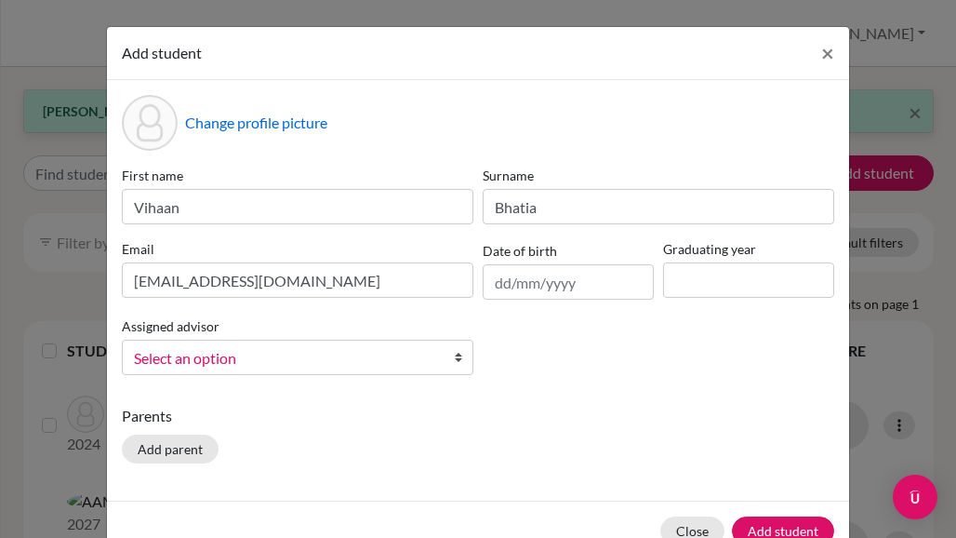
click at [592, 359] on div "First name [PERSON_NAME] Surname [PERSON_NAME] Email [EMAIL_ADDRESS][DOMAIN_NAM…" at bounding box center [478, 278] width 722 height 224
click at [587, 290] on input "text" at bounding box center [568, 281] width 171 height 35
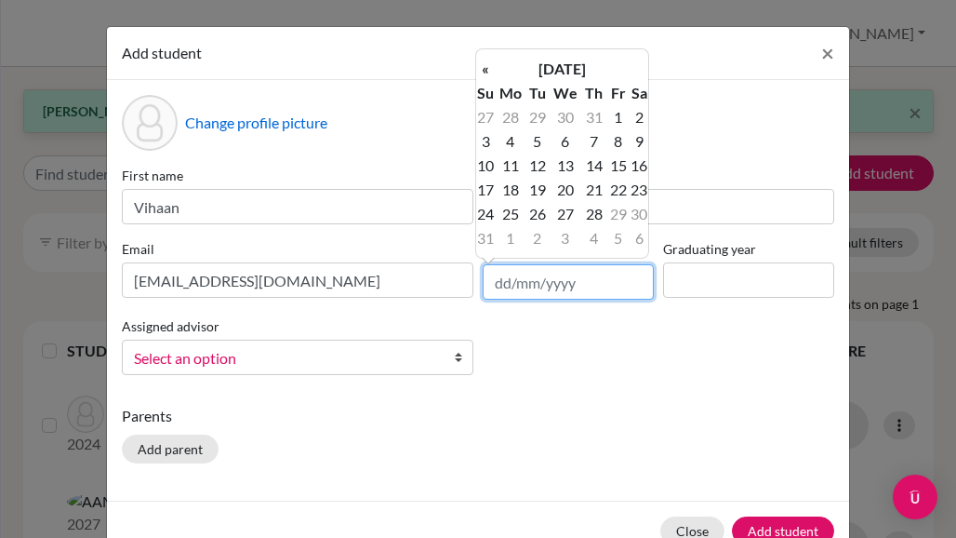
paste input "[DATE]"
type input "[DATE]"
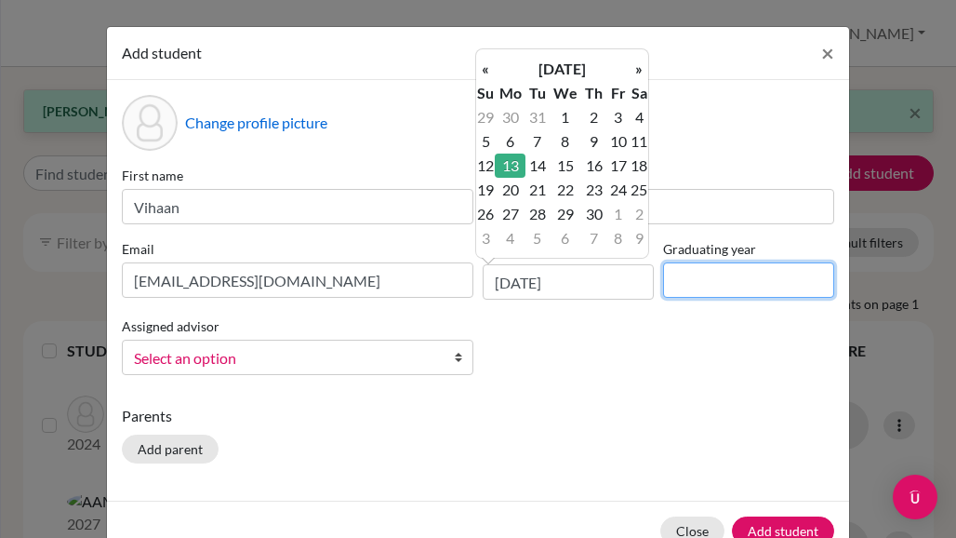
click at [707, 283] on input at bounding box center [748, 279] width 171 height 35
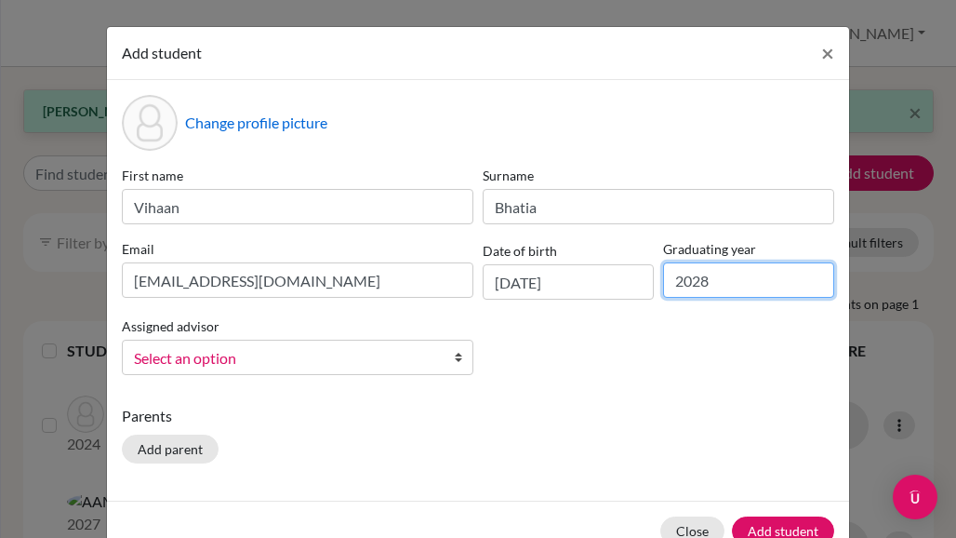
type input "2028"
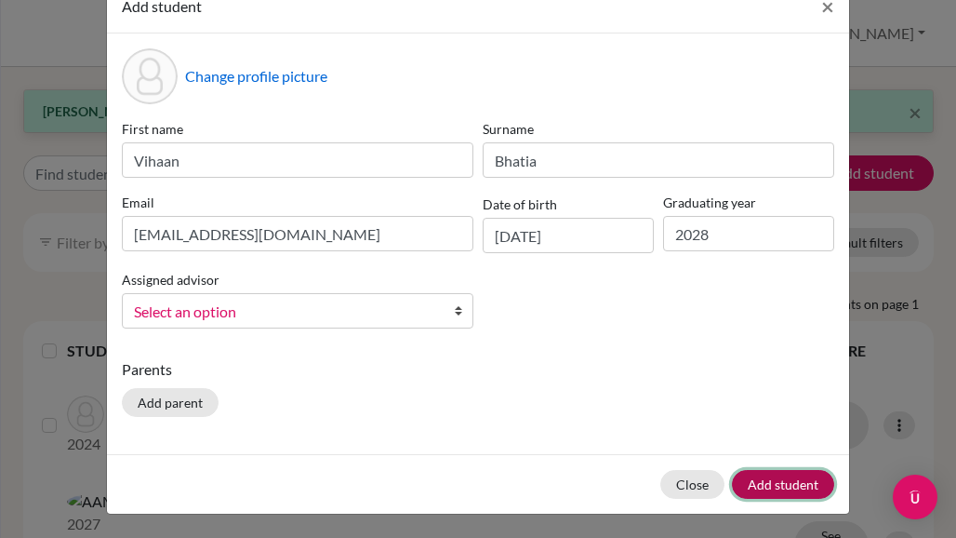
click at [772, 482] on button "Add student" at bounding box center [783, 484] width 102 height 29
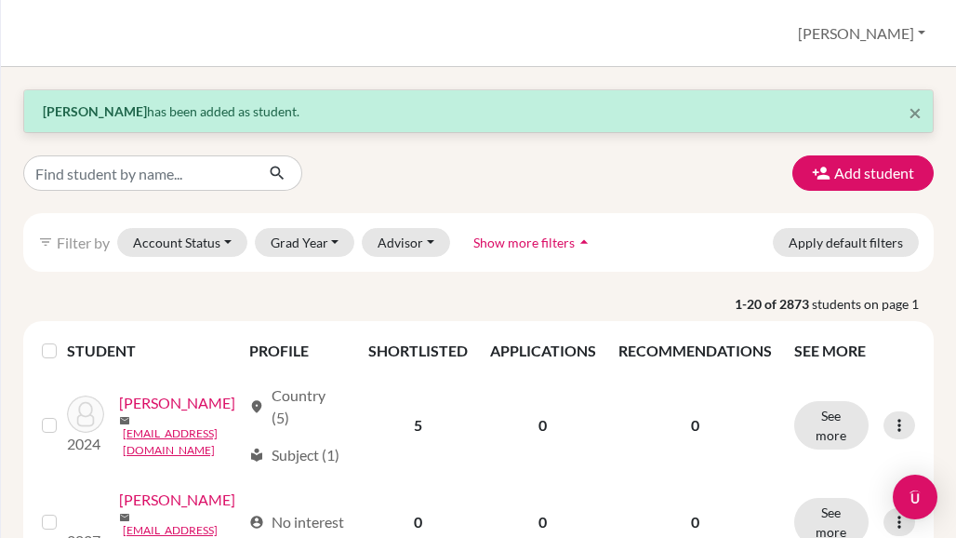
drag, startPoint x: 15, startPoint y: 291, endPoint x: 21, endPoint y: 284, distance: 9.9
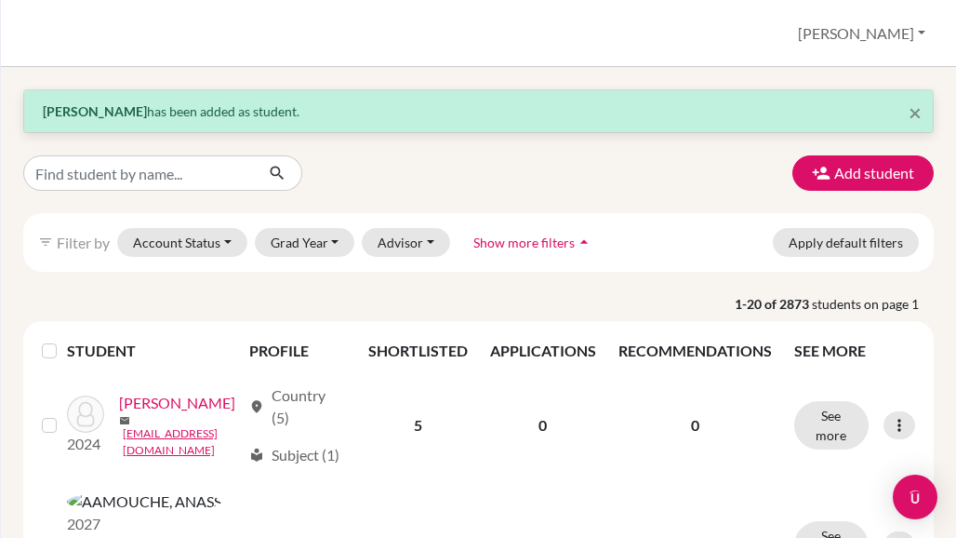
click at [15, 291] on div "× [PERSON_NAME] has been added as student. Add student filter_list Filter by Ac…" at bounding box center [478, 302] width 955 height 471
click at [107, 180] on input "Find student by name..." at bounding box center [138, 172] width 231 height 35
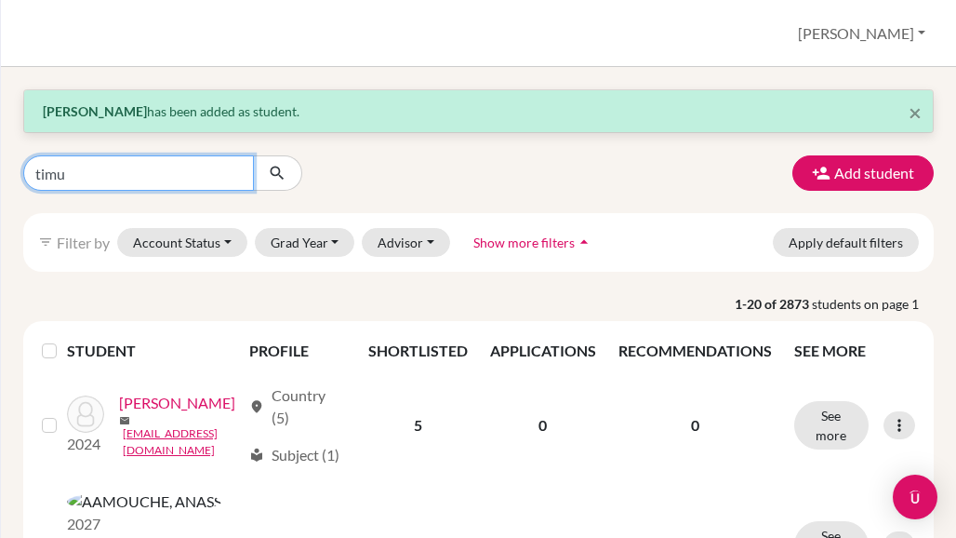
type input "timur"
click button "submit" at bounding box center [277, 172] width 49 height 35
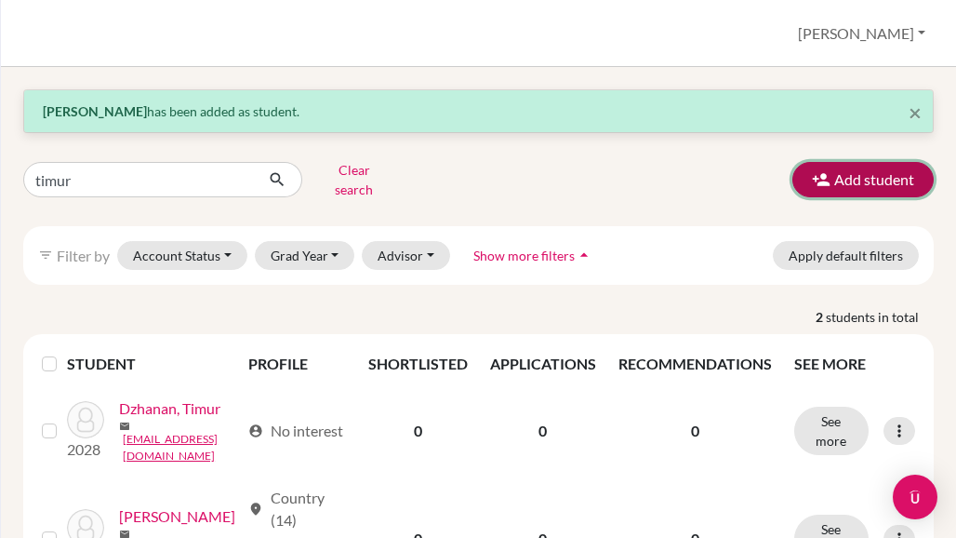
click at [824, 176] on button "Add student" at bounding box center [862, 179] width 141 height 35
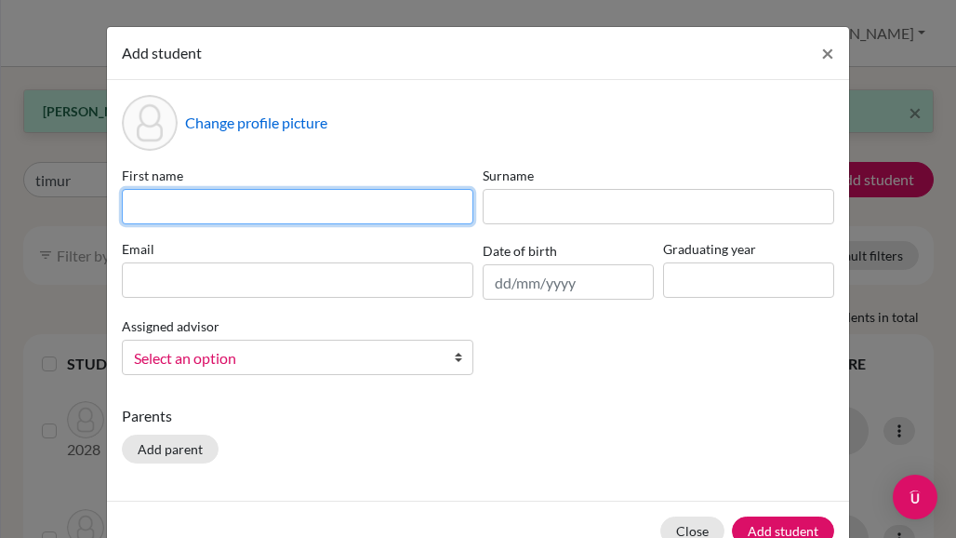
click at [246, 200] on input at bounding box center [298, 206] width 352 height 35
paste input "[PERSON_NAME]"
type input "[PERSON_NAME]"
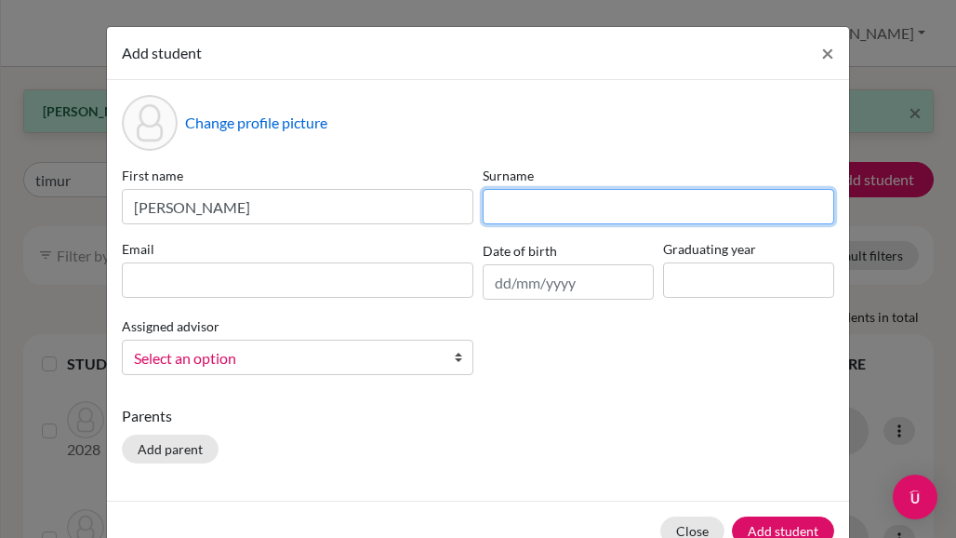
click at [541, 206] on input at bounding box center [659, 206] width 352 height 35
paste input "[PERSON_NAME]"
click at [498, 206] on input "[PERSON_NAME]" at bounding box center [659, 206] width 352 height 35
type input "Canan"
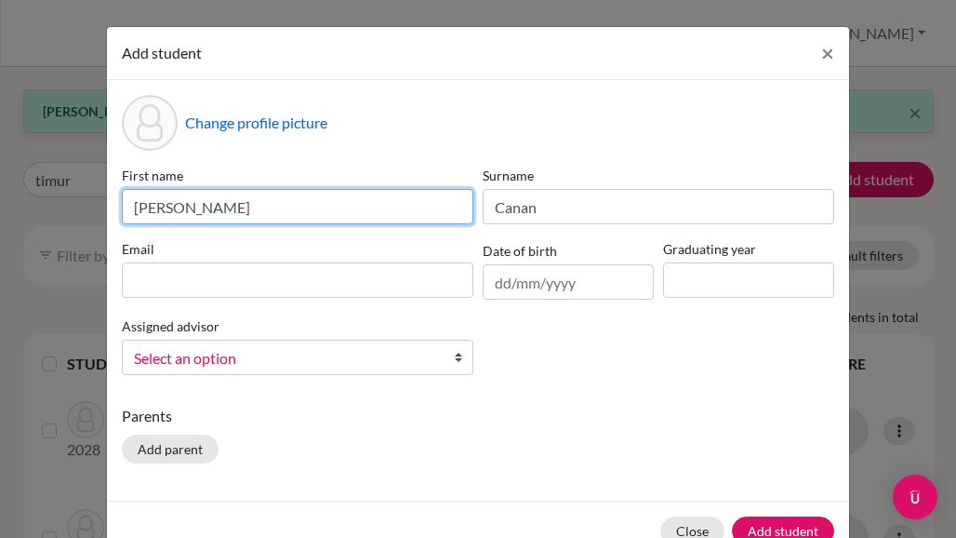
click at [182, 208] on input "[PERSON_NAME]" at bounding box center [298, 206] width 352 height 35
type input "Timur"
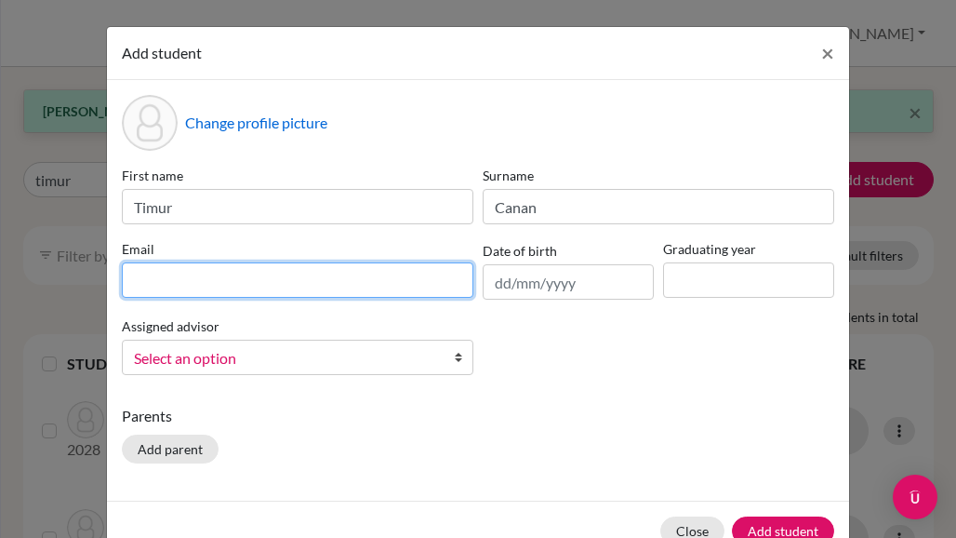
click at [189, 274] on input at bounding box center [298, 279] width 352 height 35
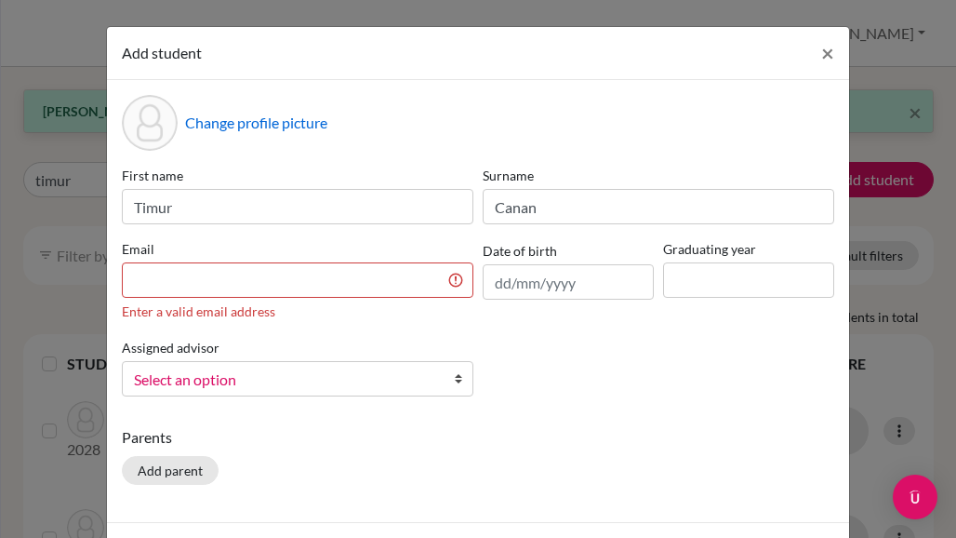
click at [24, 346] on div "Add student × Change profile picture First name [PERSON_NAME] Surname [PERSON_N…" at bounding box center [478, 269] width 956 height 538
click at [307, 274] on input at bounding box center [298, 279] width 352 height 35
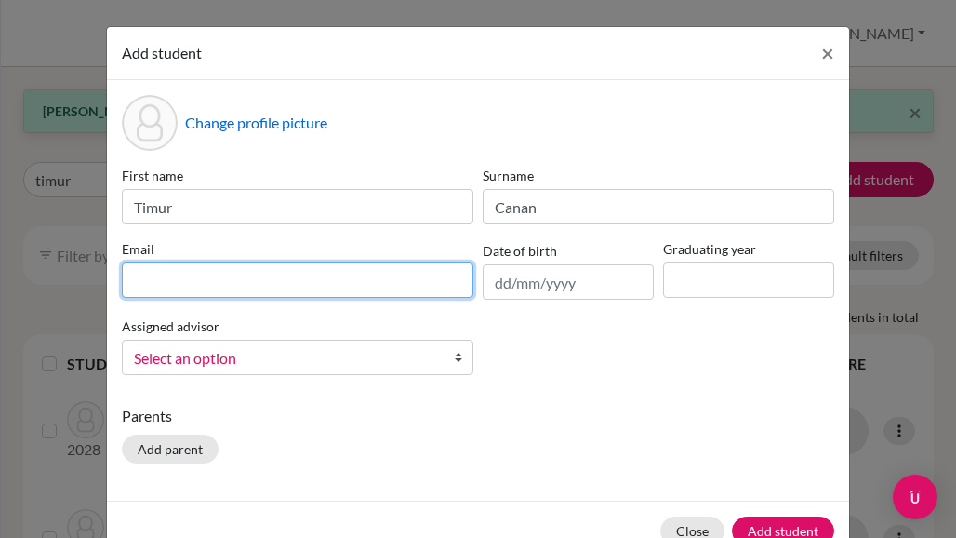
paste input "[EMAIL_ADDRESS][DOMAIN_NAME]"
type input "[EMAIL_ADDRESS][DOMAIN_NAME]"
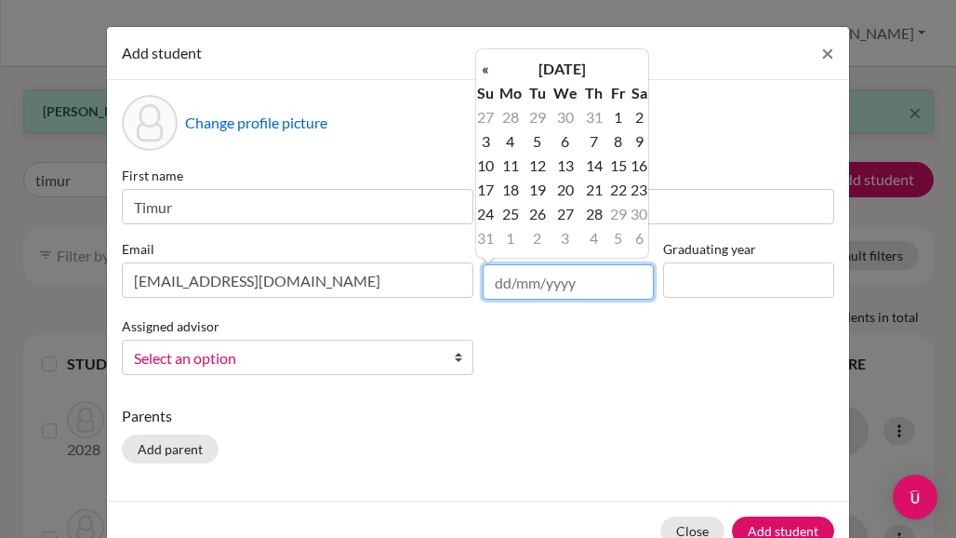
click at [556, 287] on input "text" at bounding box center [568, 281] width 171 height 35
click at [24, 195] on div "Add student × Change profile picture First name [PERSON_NAME] Surname [PERSON_N…" at bounding box center [478, 269] width 956 height 538
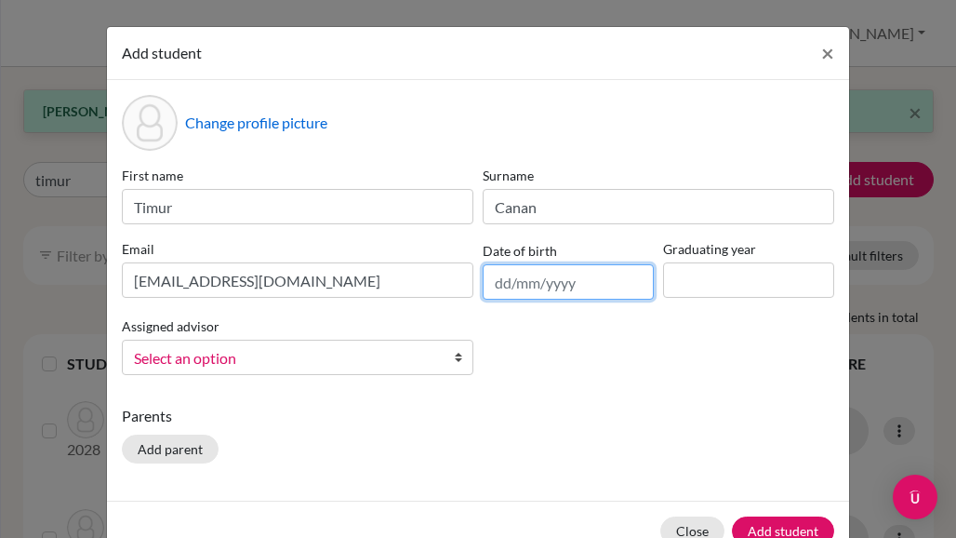
click at [546, 286] on input "text" at bounding box center [568, 281] width 171 height 35
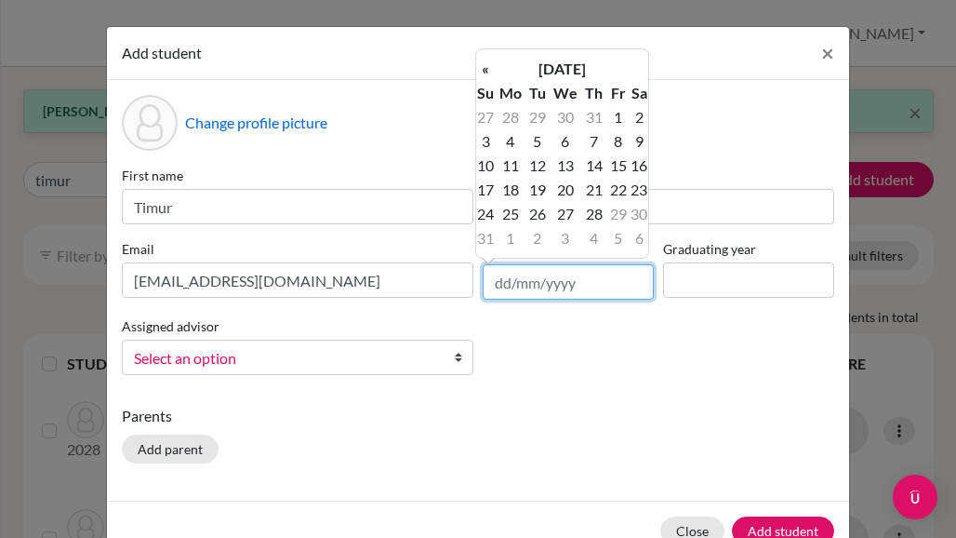
paste input "[DATE]"
type input "[DATE]"
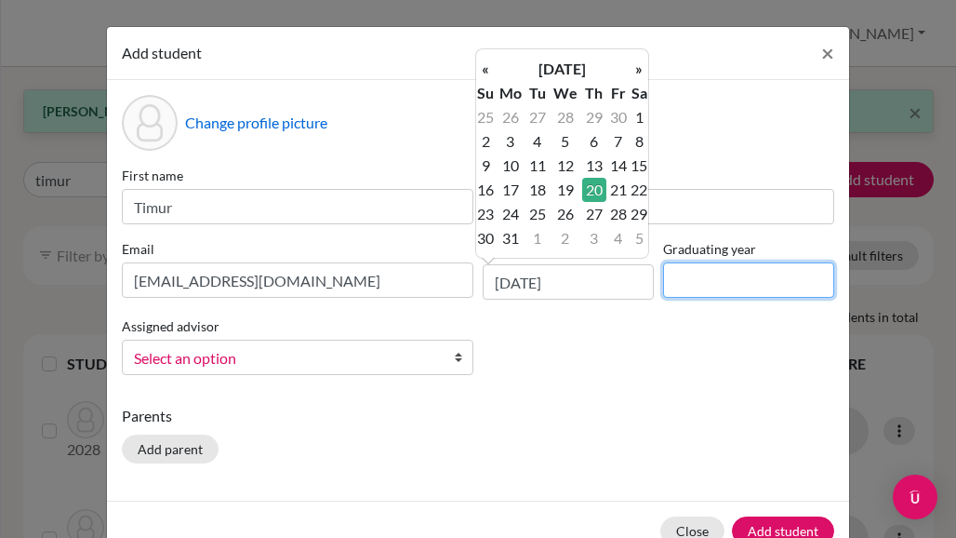
click at [694, 278] on input at bounding box center [748, 279] width 171 height 35
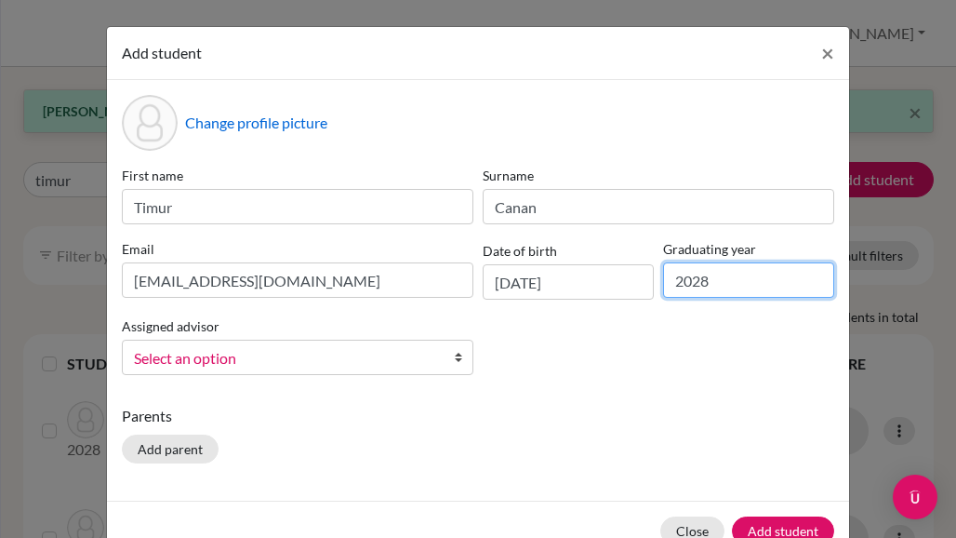
type input "2028"
click at [520, 428] on div "Parents Add parent" at bounding box center [478, 438] width 712 height 66
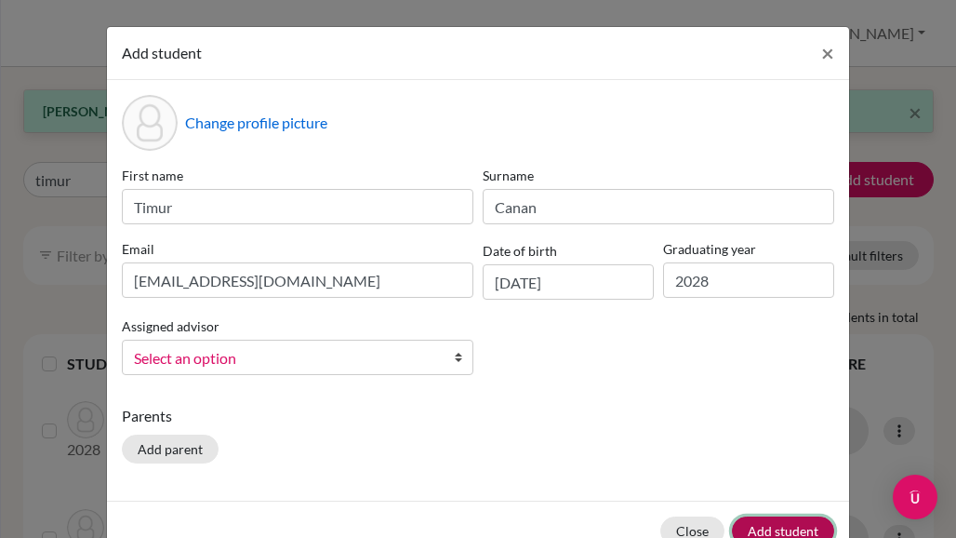
click at [776, 524] on button "Add student" at bounding box center [783, 530] width 102 height 29
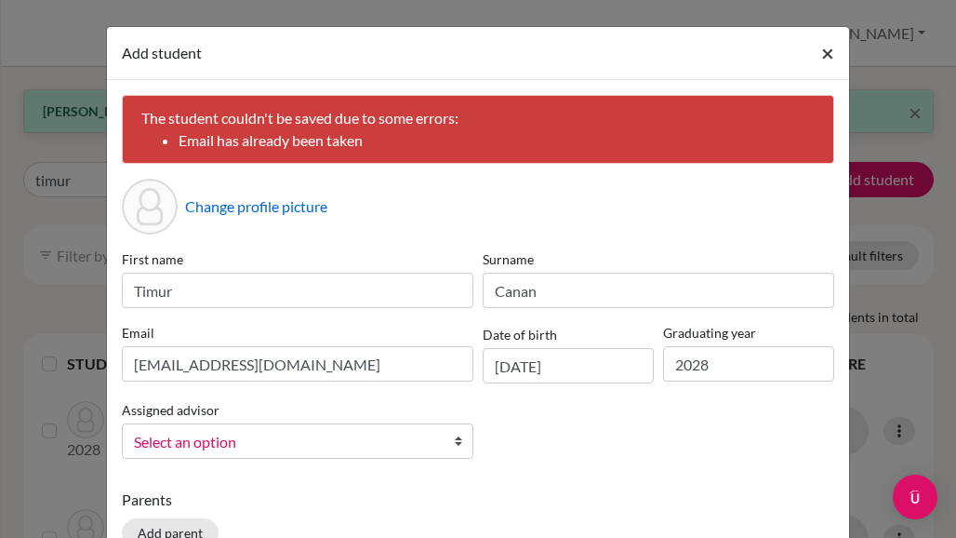
click at [822, 49] on span "×" at bounding box center [827, 52] width 13 height 27
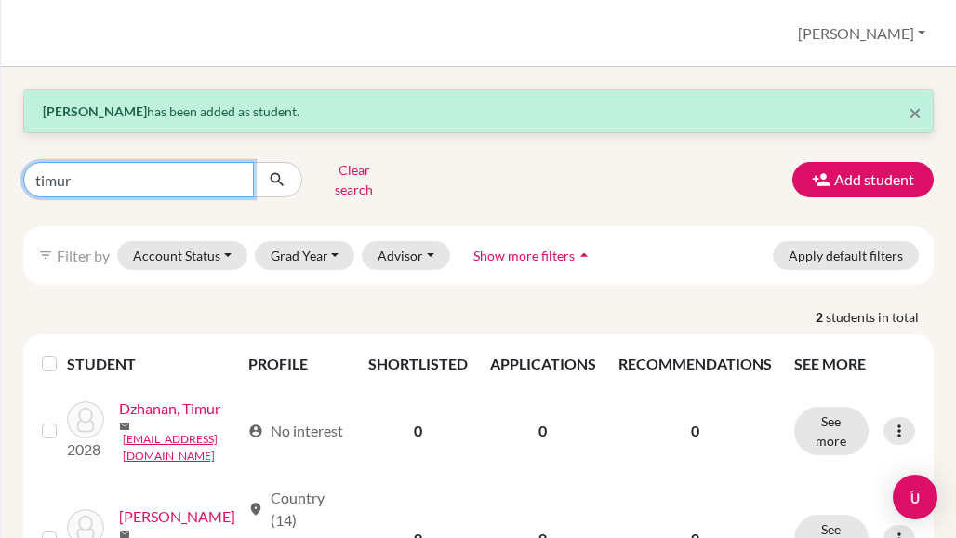
click at [130, 173] on input "timur" at bounding box center [138, 179] width 231 height 35
paste input "[DATE]"
type input "[DATE]"
click at [240, 174] on input "[DATE]" at bounding box center [138, 179] width 231 height 35
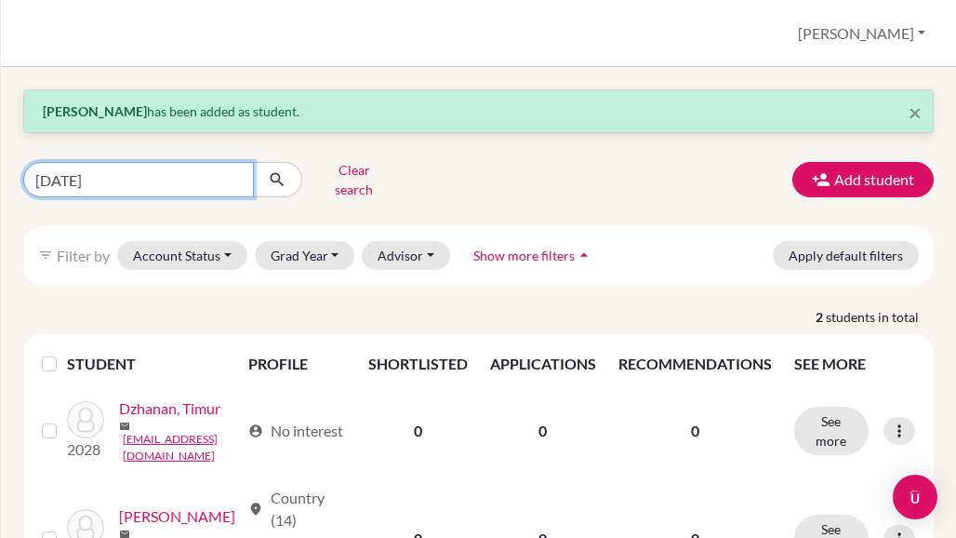
click at [238, 173] on input "[DATE]" at bounding box center [138, 179] width 231 height 35
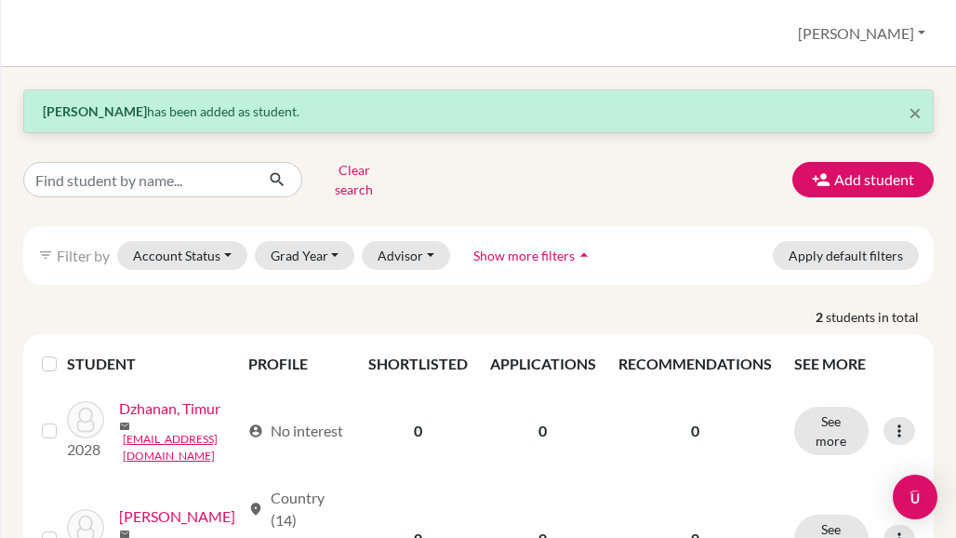
click at [13, 366] on div "STUDENT PROFILE SHORTLISTED APPLICATIONS RECOMMENDATIONS SEE MORE [STREET_ADDRE…" at bounding box center [478, 471] width 938 height 275
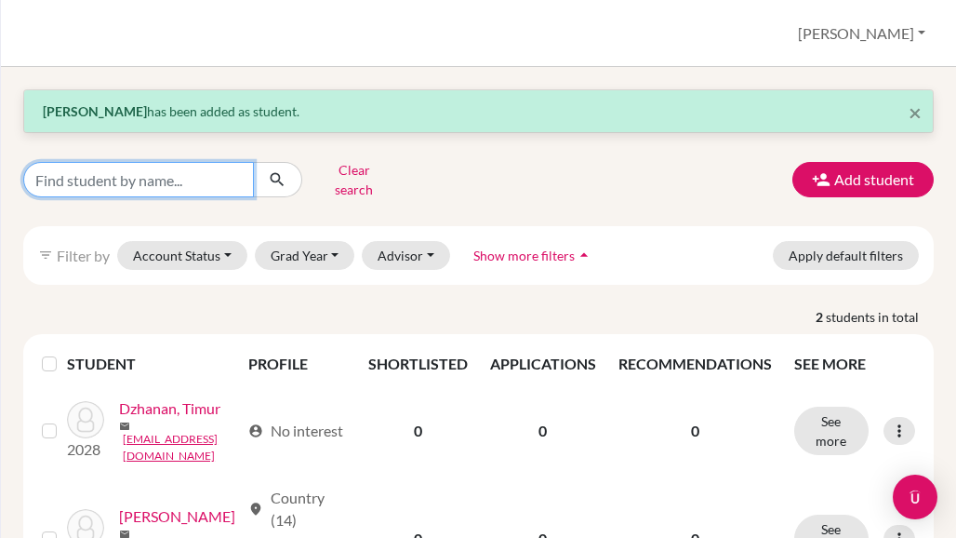
click at [83, 172] on input "Find student by name..." at bounding box center [138, 179] width 231 height 35
type input "canan"
click button "submit" at bounding box center [277, 179] width 49 height 35
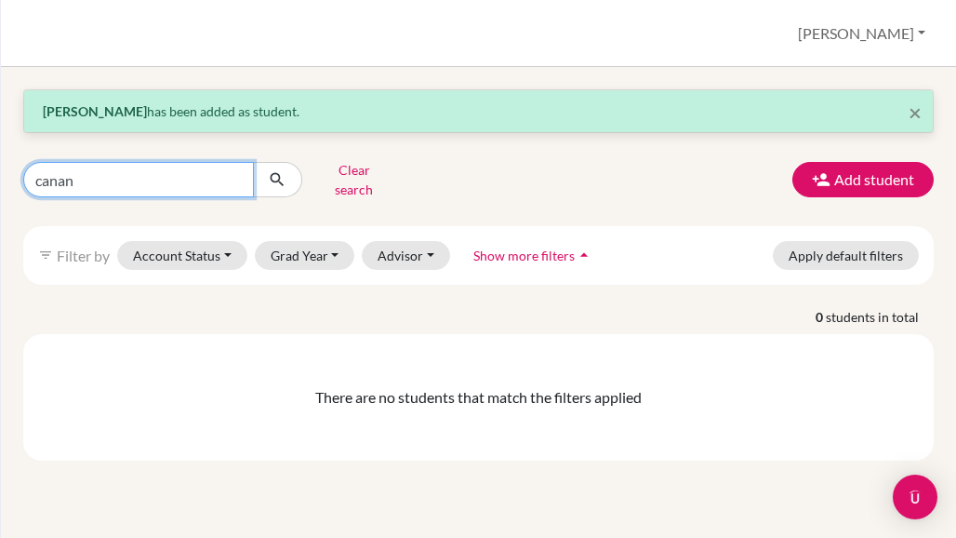
click at [234, 174] on input "canan" at bounding box center [138, 179] width 231 height 35
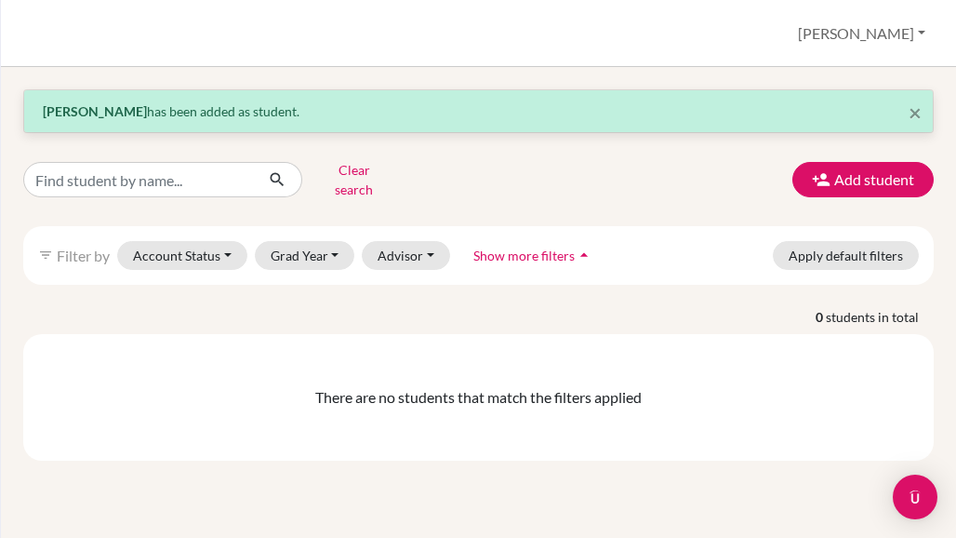
click at [13, 307] on p "0 students in total" at bounding box center [478, 317] width 938 height 20
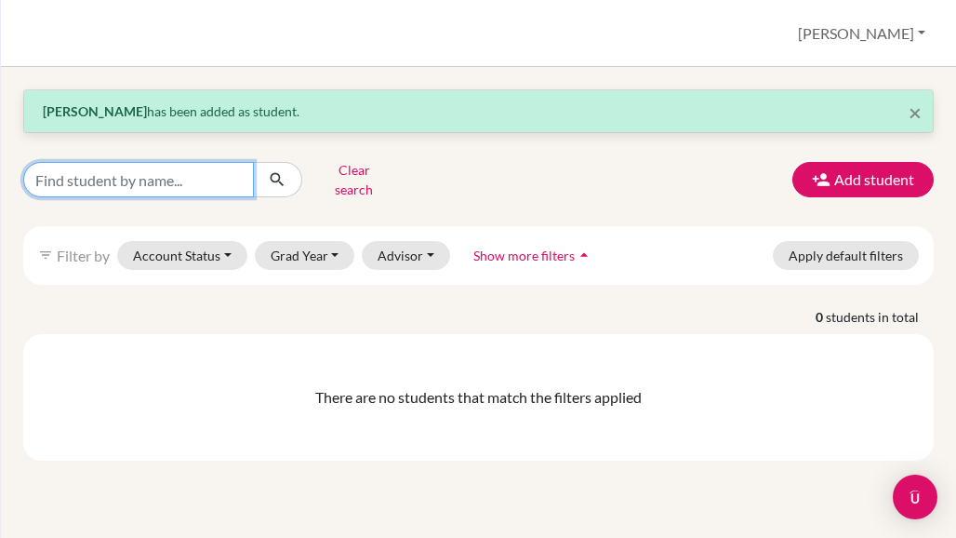
click at [151, 177] on input "Find student by name..." at bounding box center [138, 179] width 231 height 35
paste input "[EMAIL_ADDRESS][DOMAIN_NAME]"
type input "[EMAIL_ADDRESS][DOMAIN_NAME]"
click button "submit" at bounding box center [277, 179] width 49 height 35
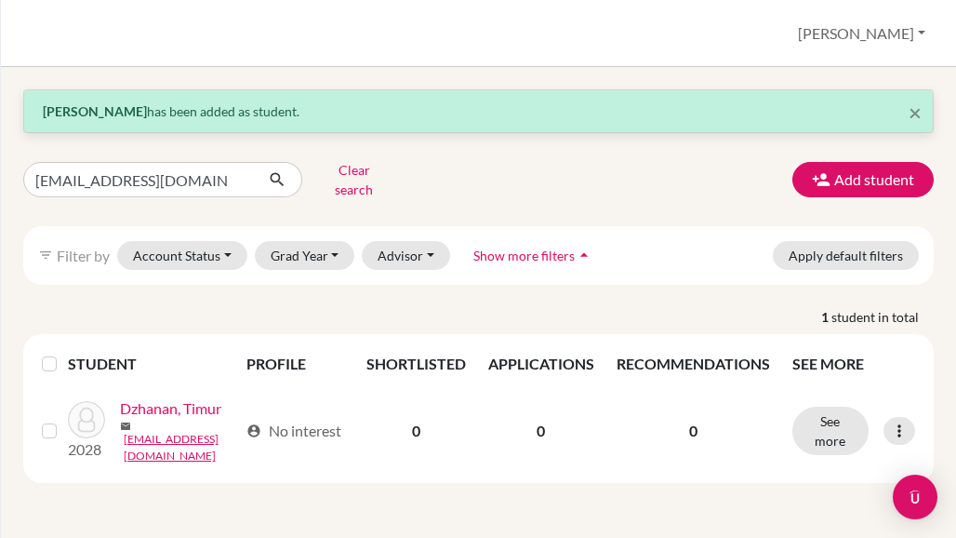
scroll to position [7, 0]
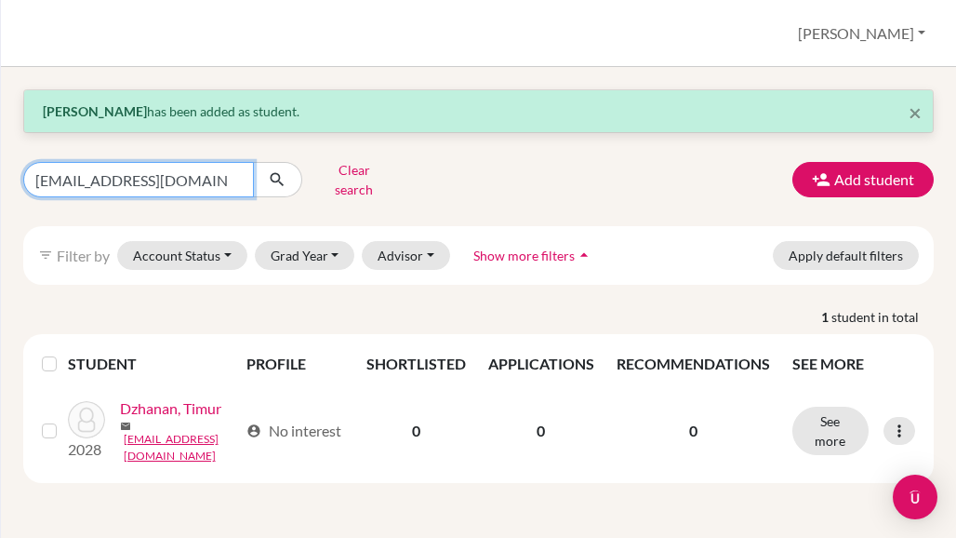
click at [235, 165] on input "[EMAIL_ADDRESS][DOMAIN_NAME]" at bounding box center [138, 179] width 231 height 35
type input "shaurya"
click button "submit" at bounding box center [277, 179] width 49 height 35
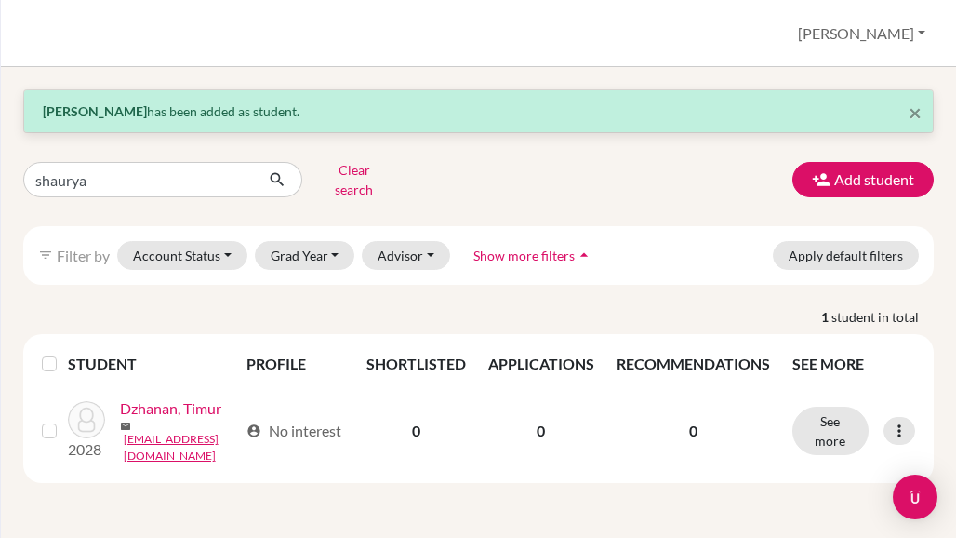
scroll to position [0, 0]
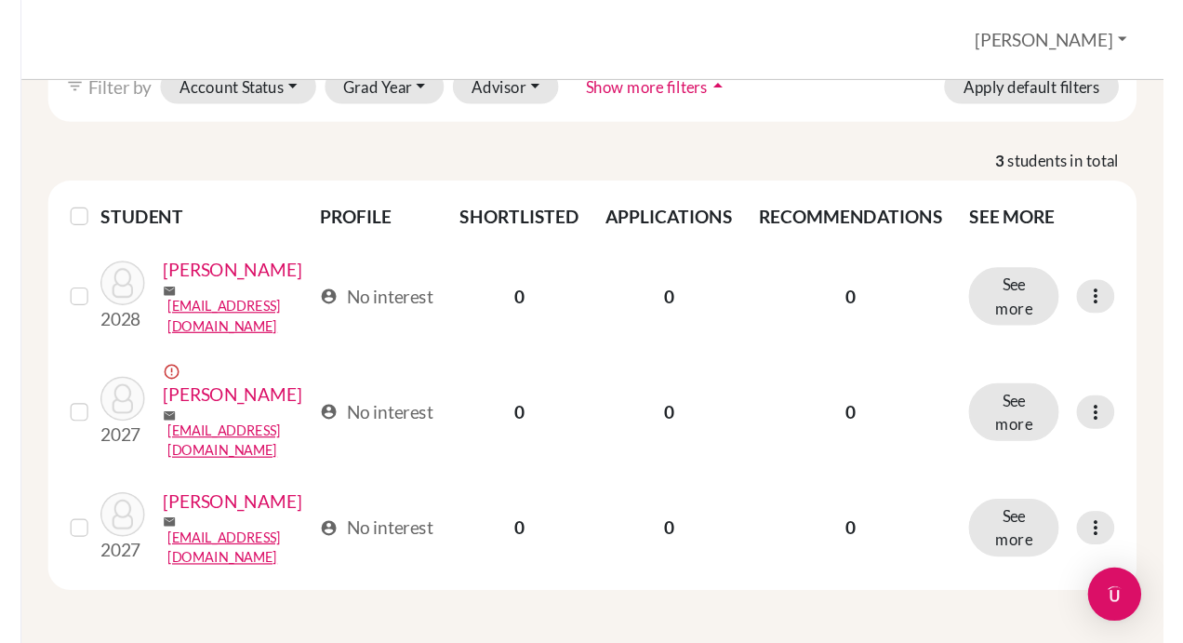
scroll to position [143, 0]
